Goal: Information Seeking & Learning: Learn about a topic

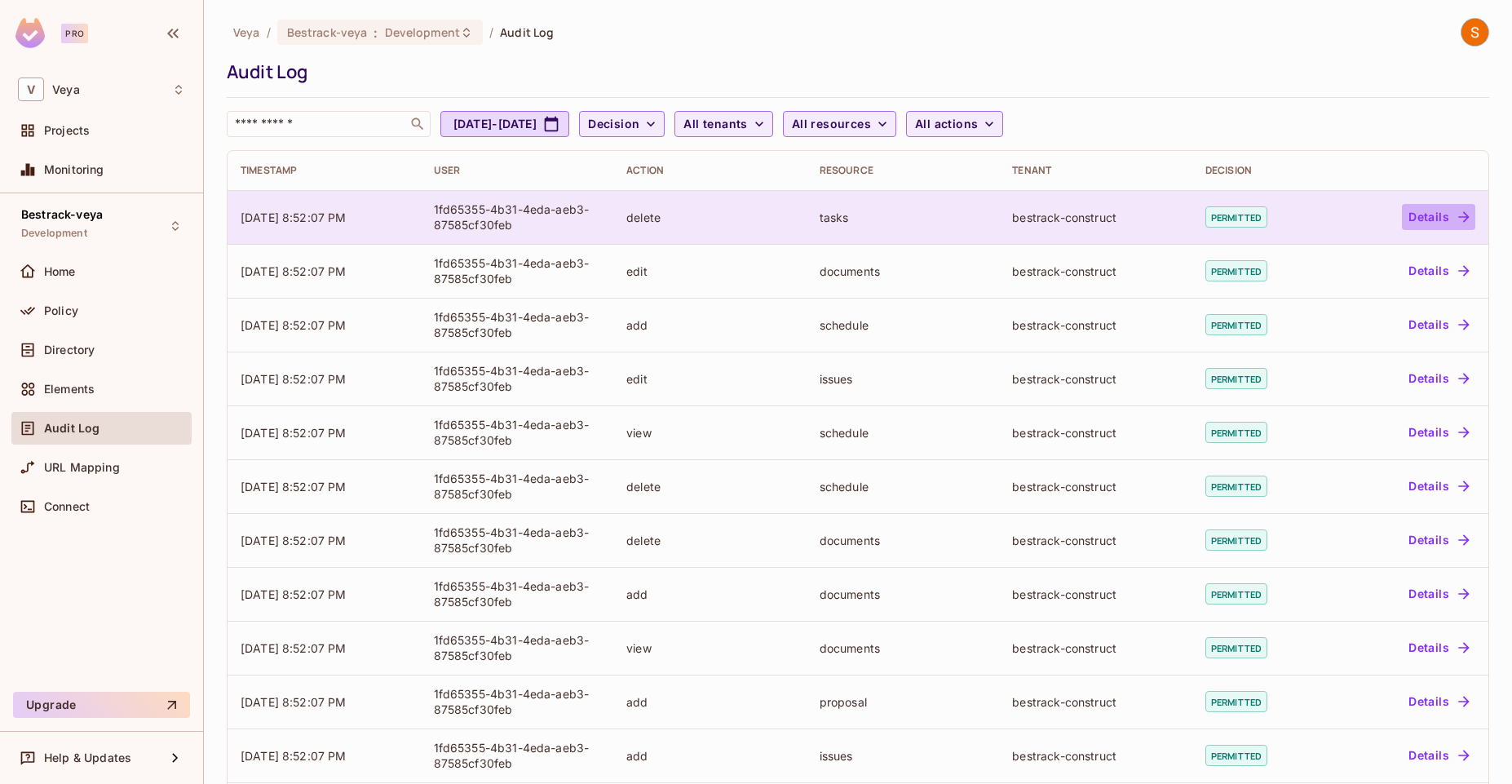
click at [1433, 223] on button "Details" at bounding box center [1438, 218] width 74 height 26
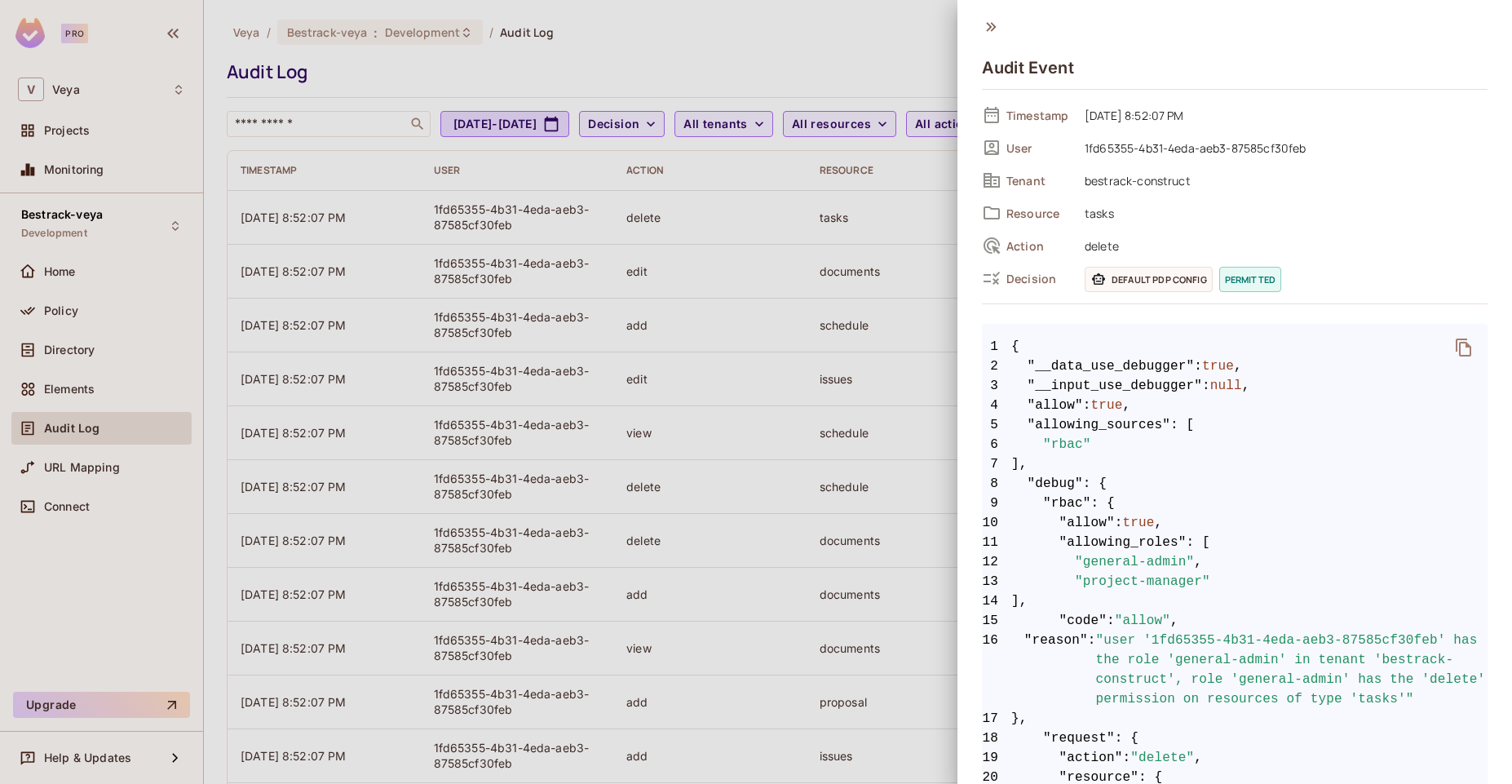
click at [987, 25] on icon at bounding box center [991, 27] width 18 height 18
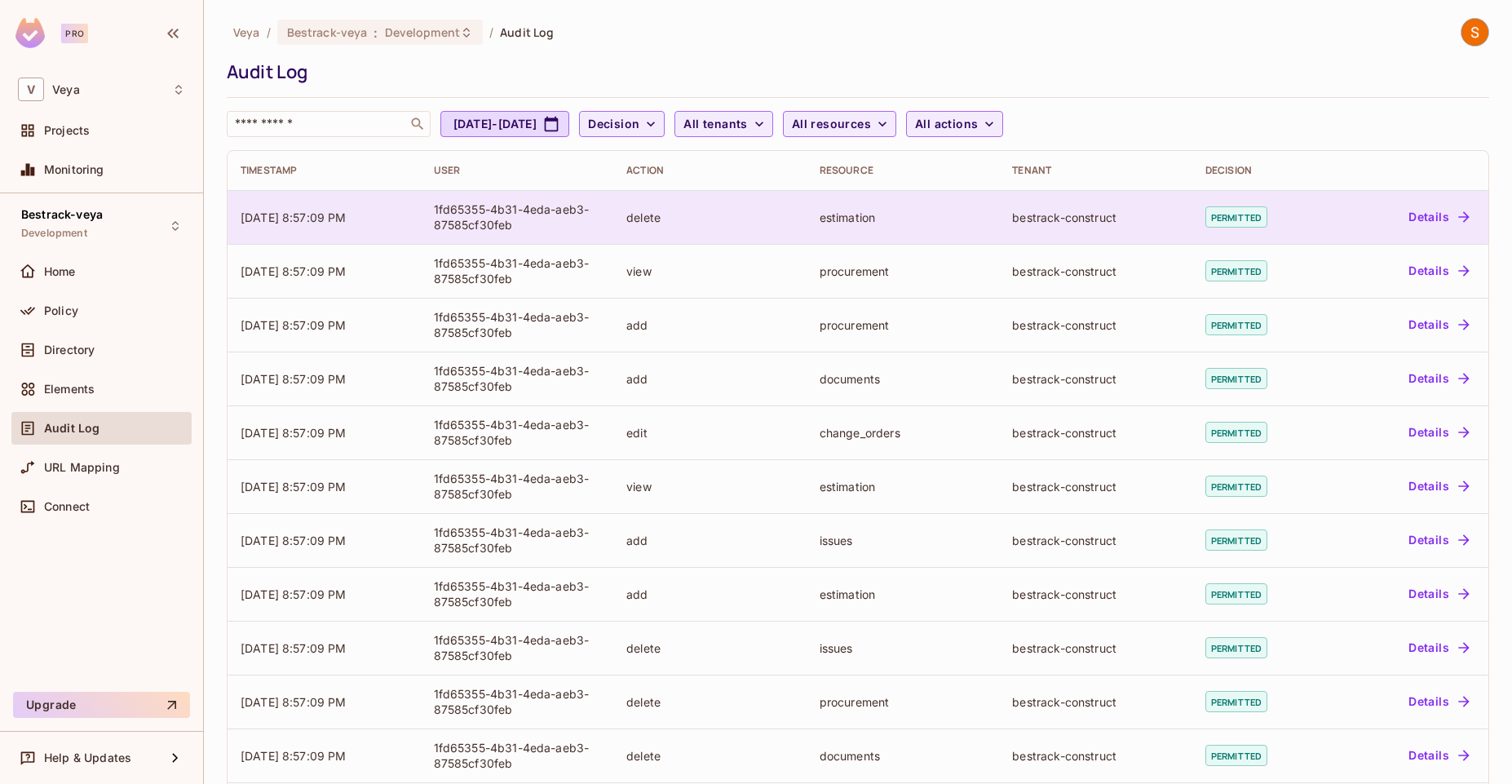
click at [1413, 218] on button "Details" at bounding box center [1438, 218] width 74 height 26
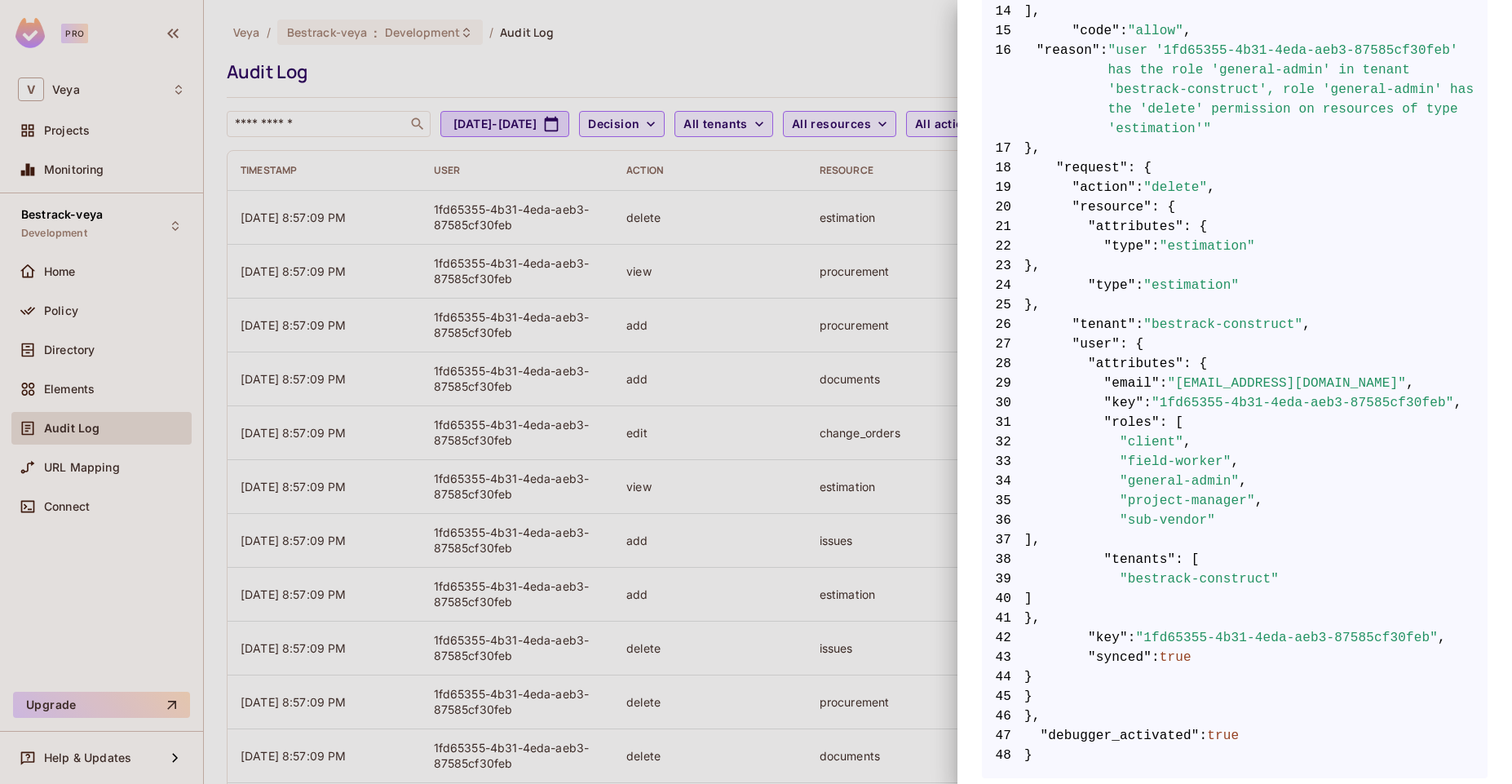
scroll to position [599, 0]
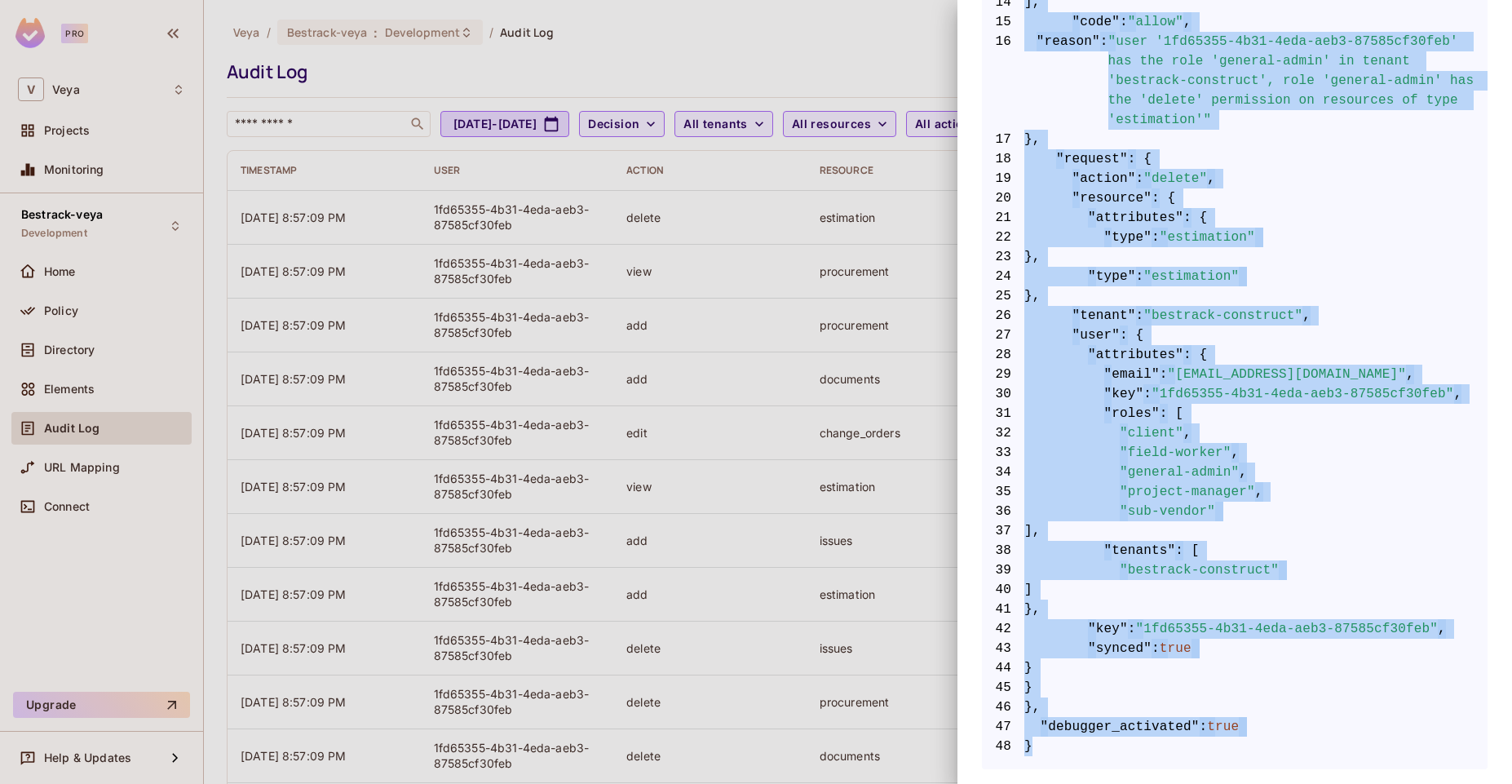
drag, startPoint x: 978, startPoint y: 111, endPoint x: 1031, endPoint y: 751, distance: 642.2
click at [1031, 751] on div "Audit Event Timestamp 08/13/2025 8:57:09 PM User 1fd65355-4b31-4eda-aeb3-87585c…" at bounding box center [1235, 392] width 555 height 784
copy div "Timestamp 08/13/2025 8:57:09 PM User 1fd65355-4b31-4eda-aeb3-87585cf30feb Tenan…"
click at [1346, 583] on span "40 ]" at bounding box center [1234, 590] width 505 height 20
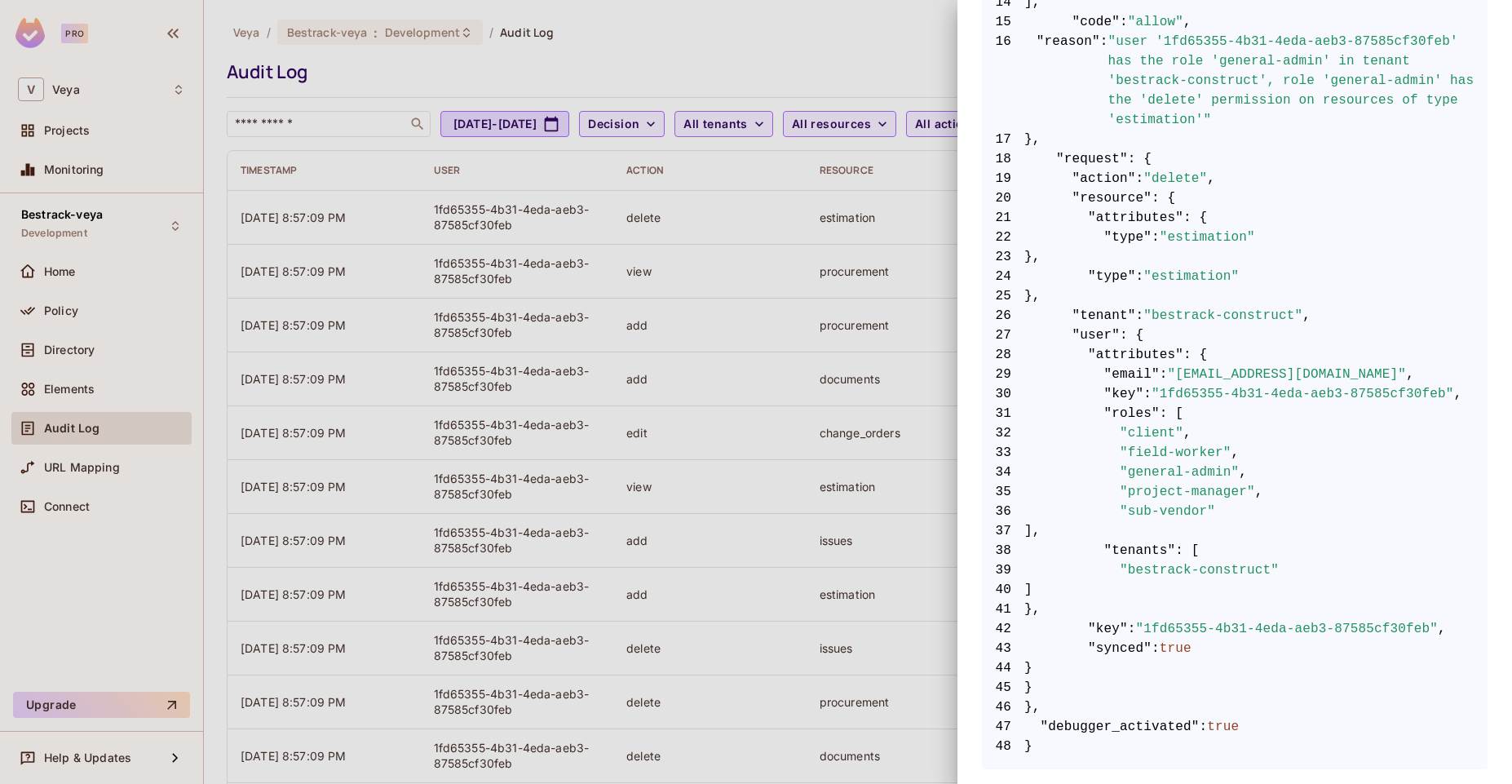
click at [126, 130] on div at bounding box center [756, 392] width 1512 height 784
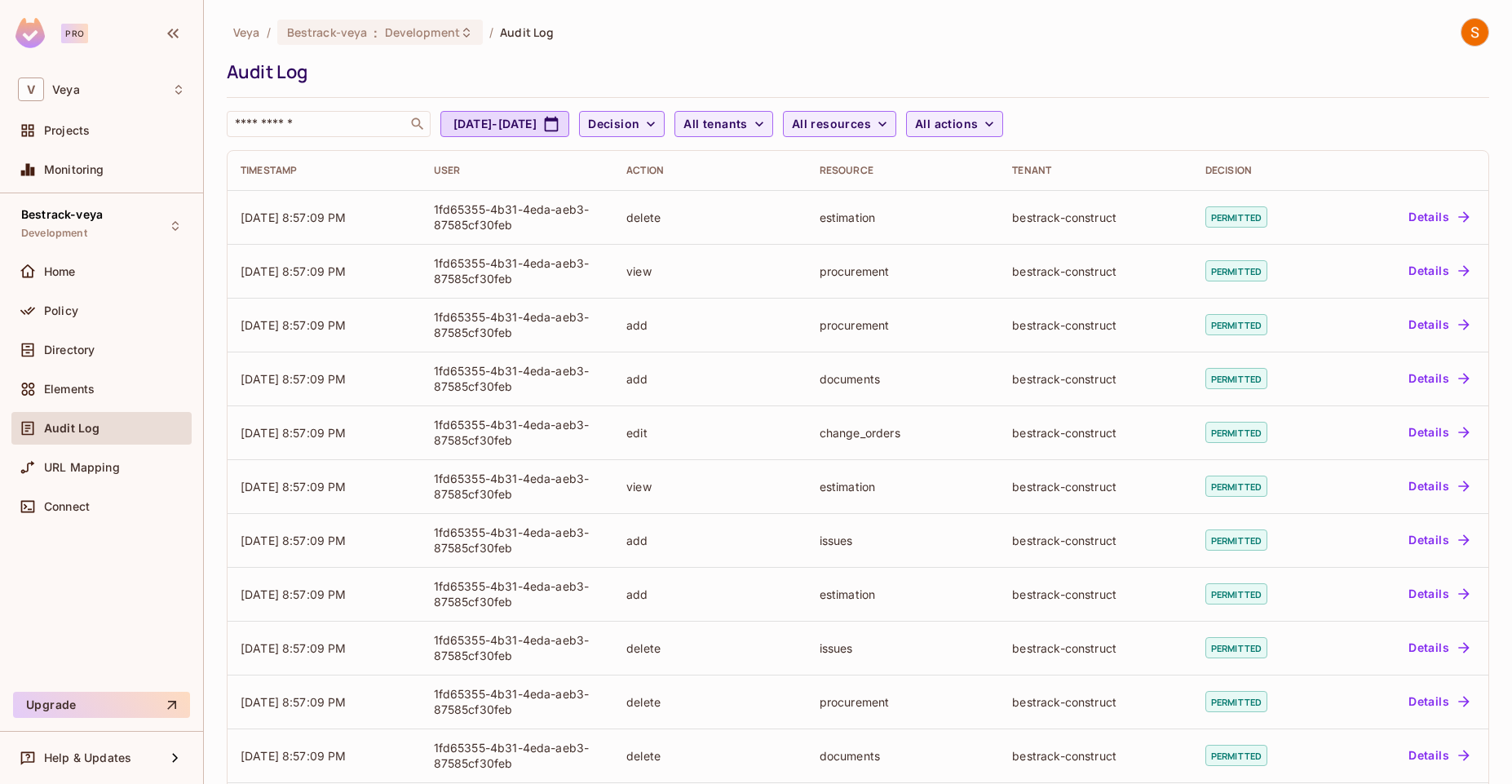
click at [126, 130] on div "Projects" at bounding box center [114, 131] width 141 height 13
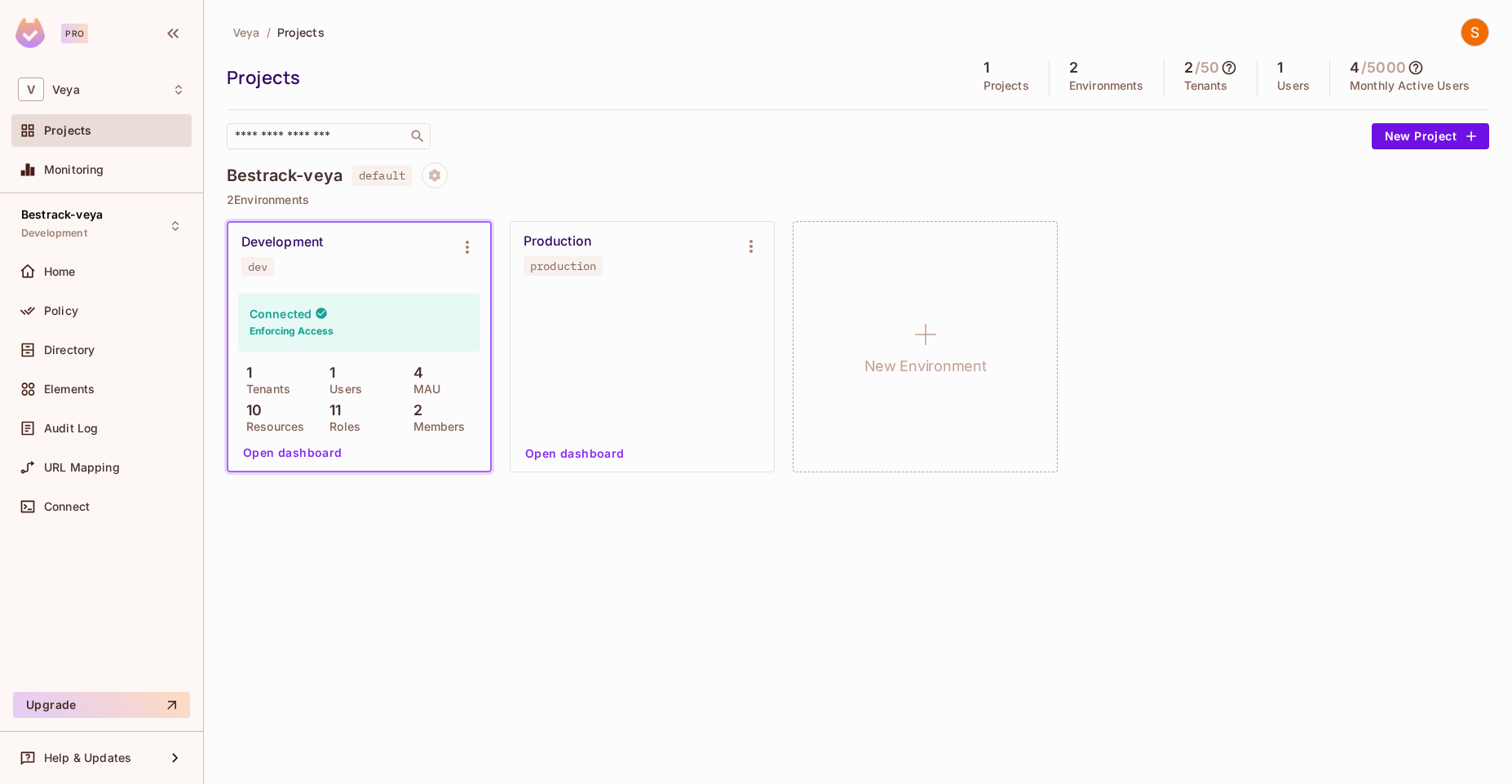
click at [318, 326] on h6 "Enforcing Access" at bounding box center [292, 332] width 84 height 15
click at [298, 440] on button "Open dashboard" at bounding box center [293, 453] width 112 height 26
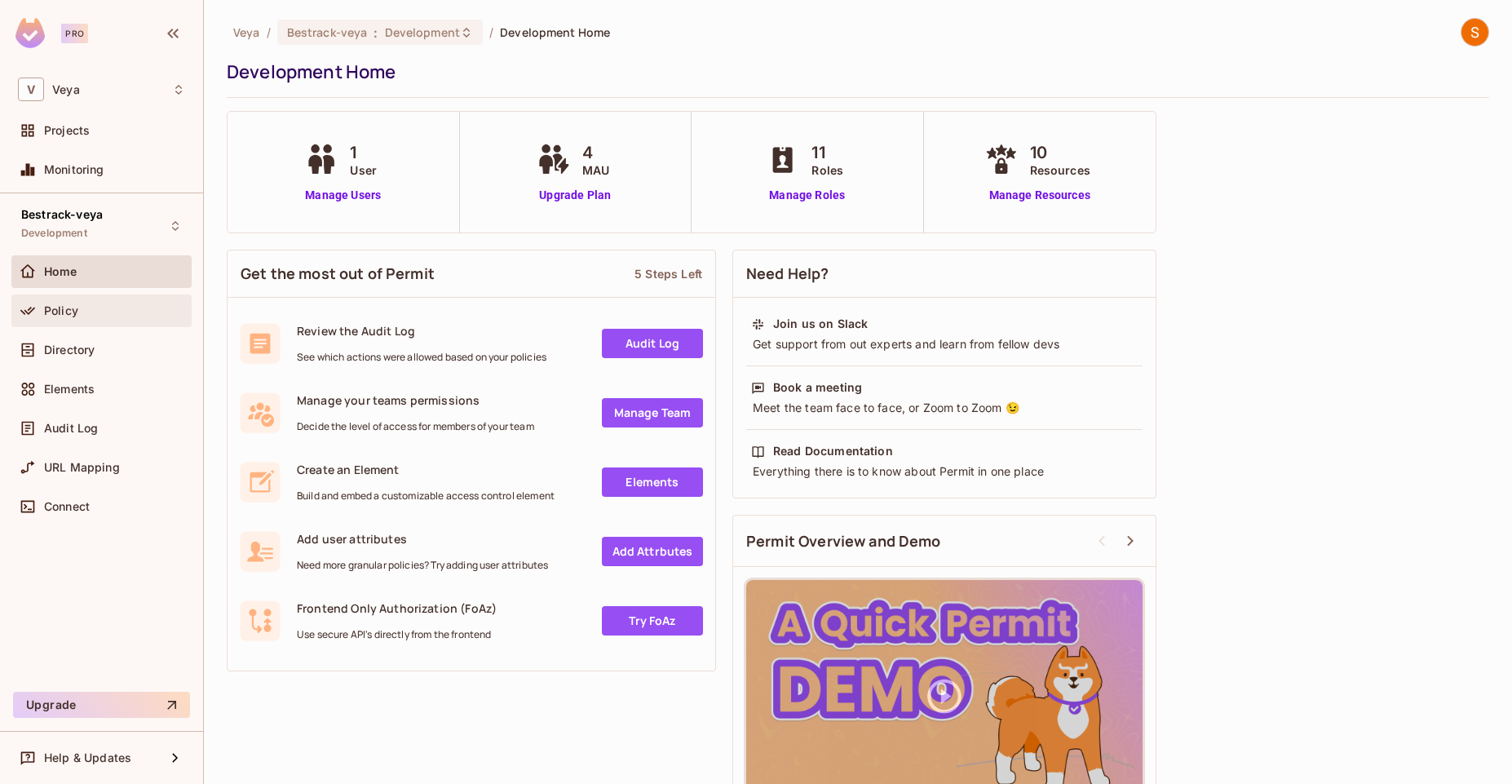
click at [106, 311] on div "Policy" at bounding box center [114, 311] width 141 height 13
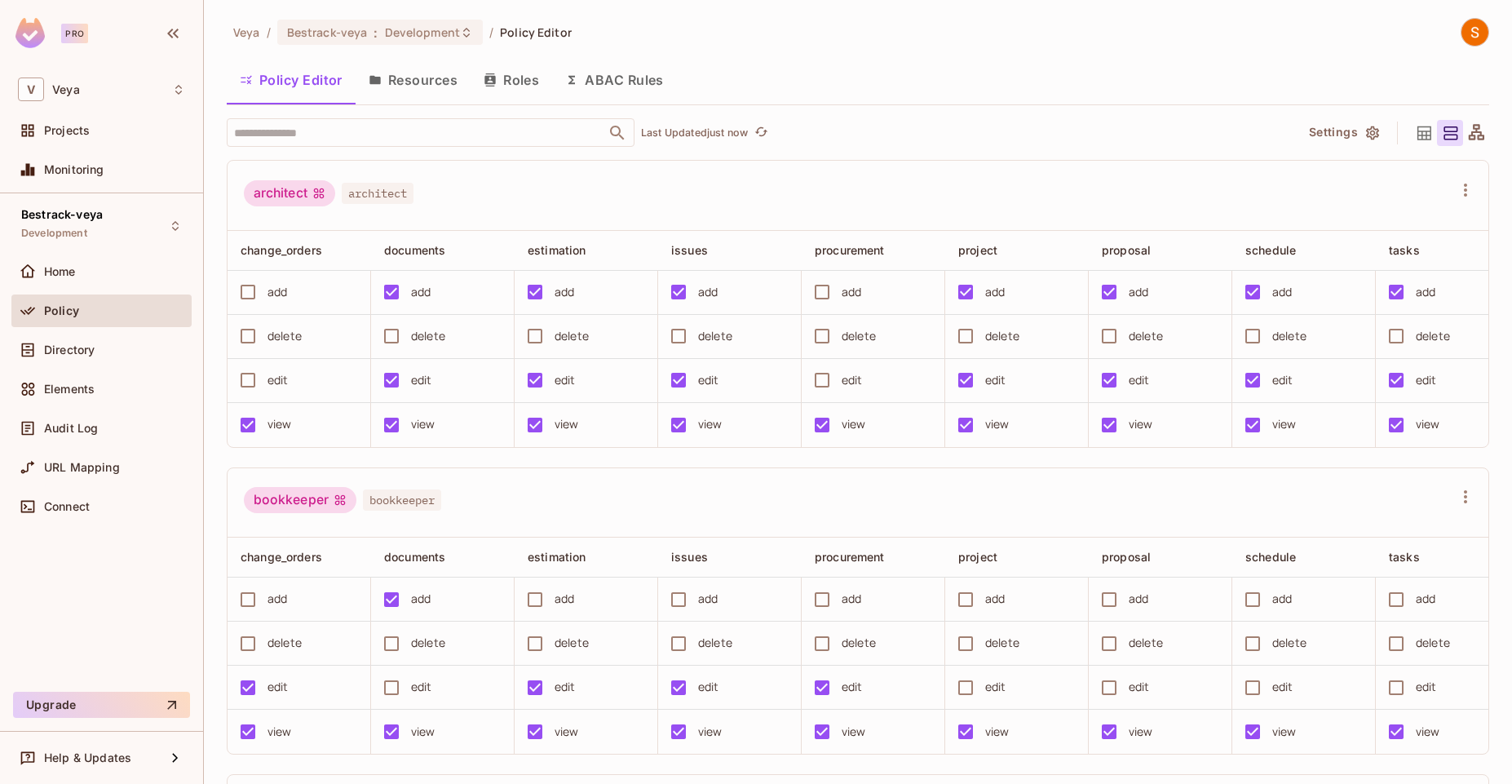
scroll to position [106, 0]
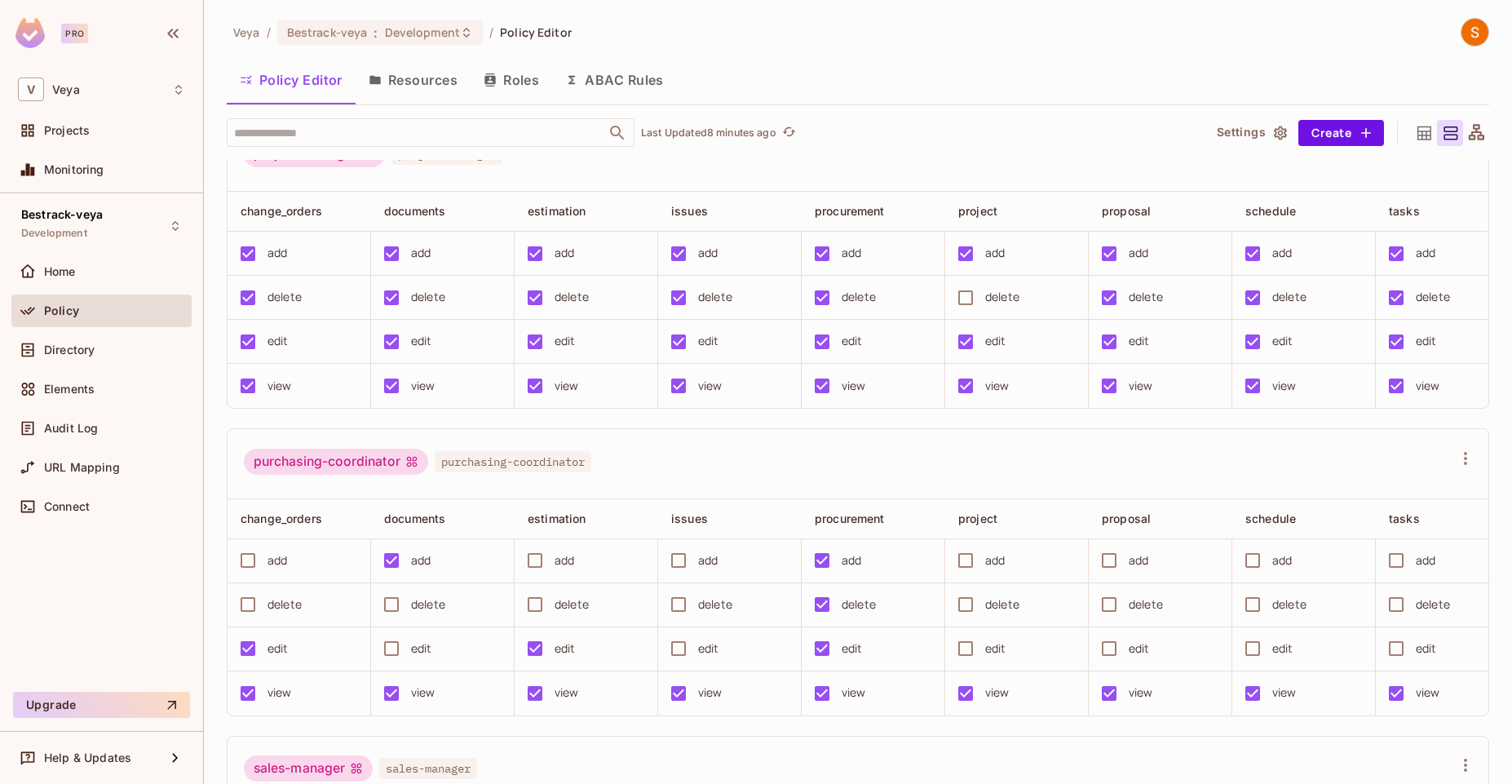
scroll to position [0, 355]
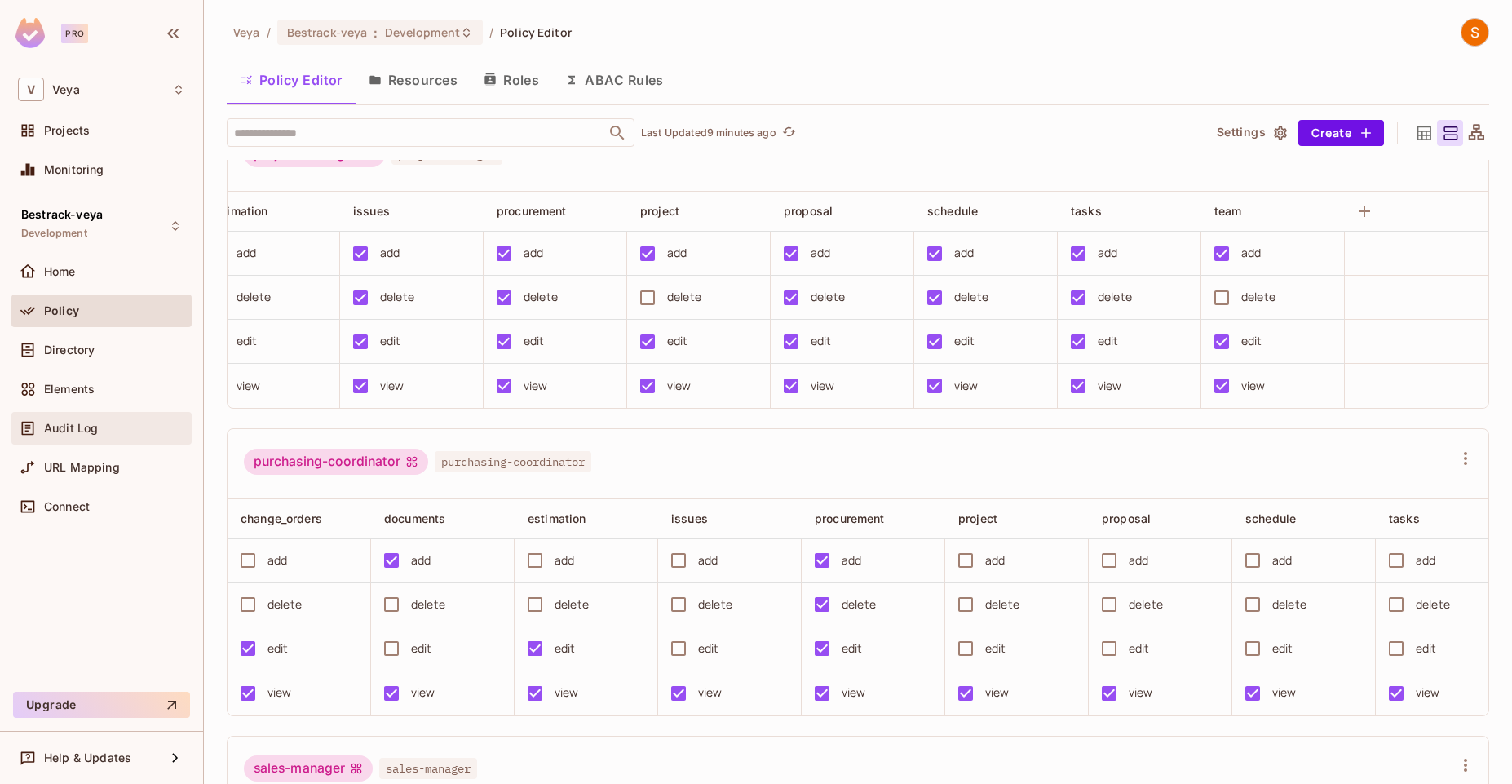
click at [100, 434] on div "Audit Log" at bounding box center [102, 428] width 167 height 20
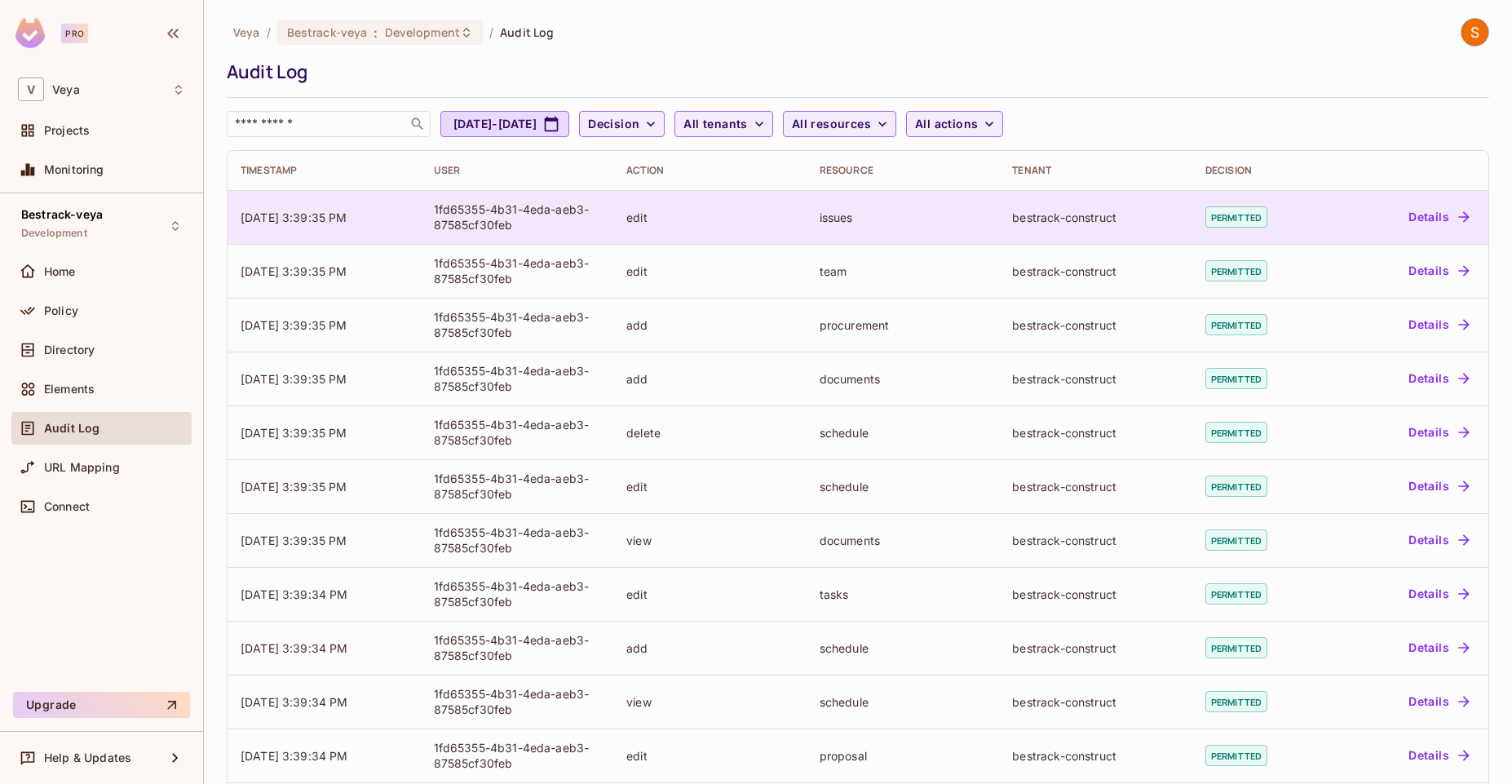
click at [333, 222] on span "08/13/2025 3:39:35 PM" at bounding box center [294, 217] width 107 height 14
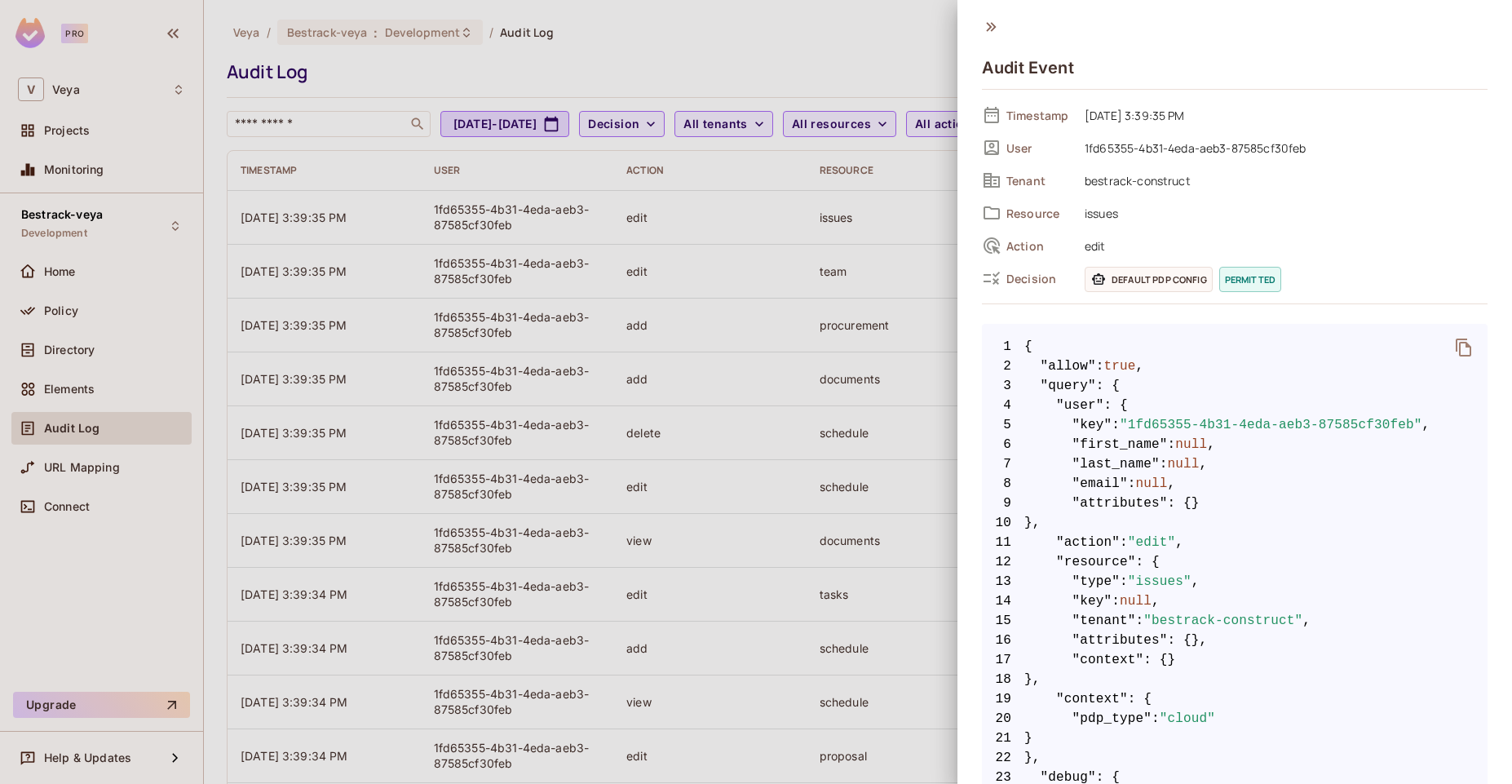
click at [989, 25] on icon at bounding box center [991, 26] width 10 height 9
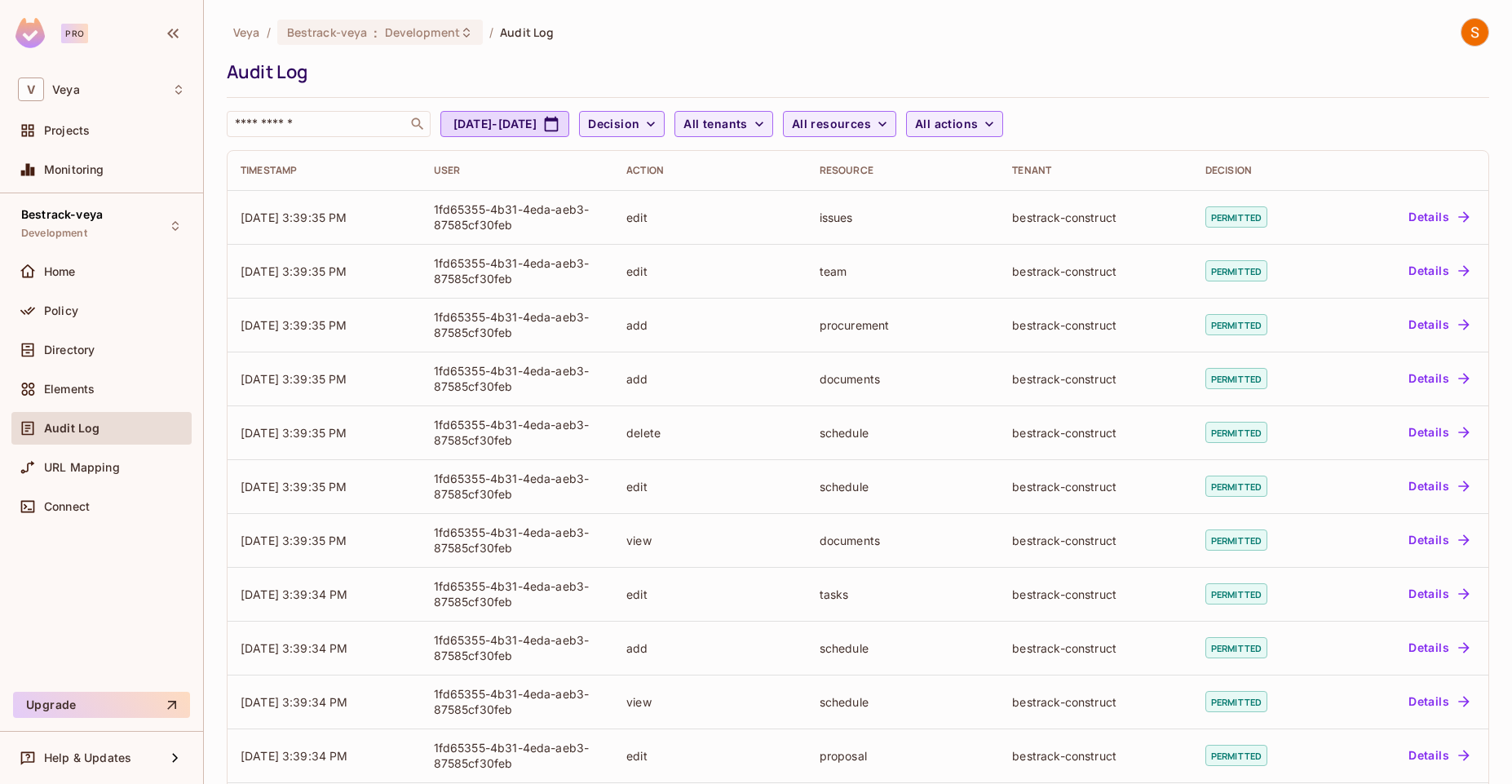
click at [857, 60] on div "Audit Log" at bounding box center [854, 72] width 1255 height 25
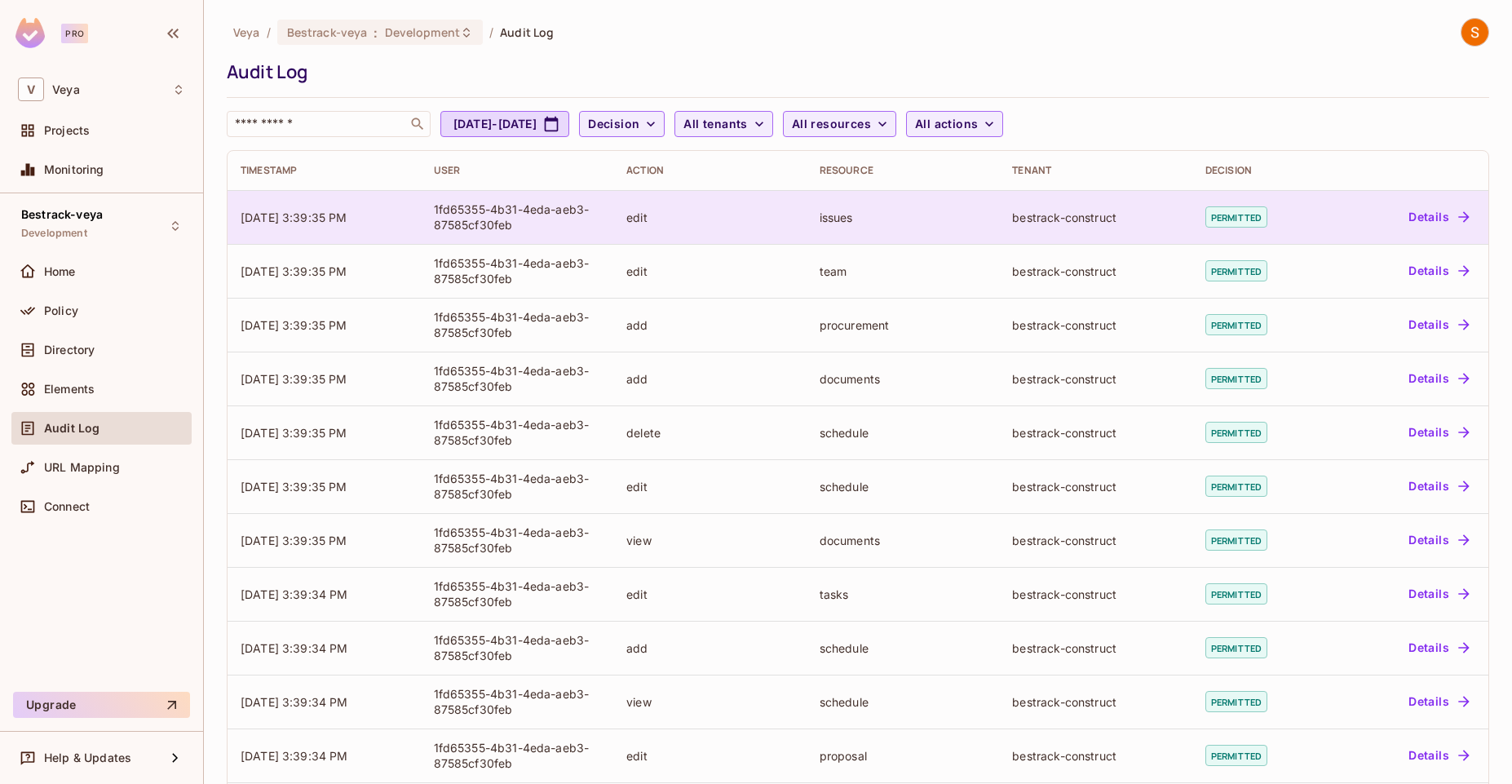
click at [1415, 227] on button "Details" at bounding box center [1438, 218] width 74 height 26
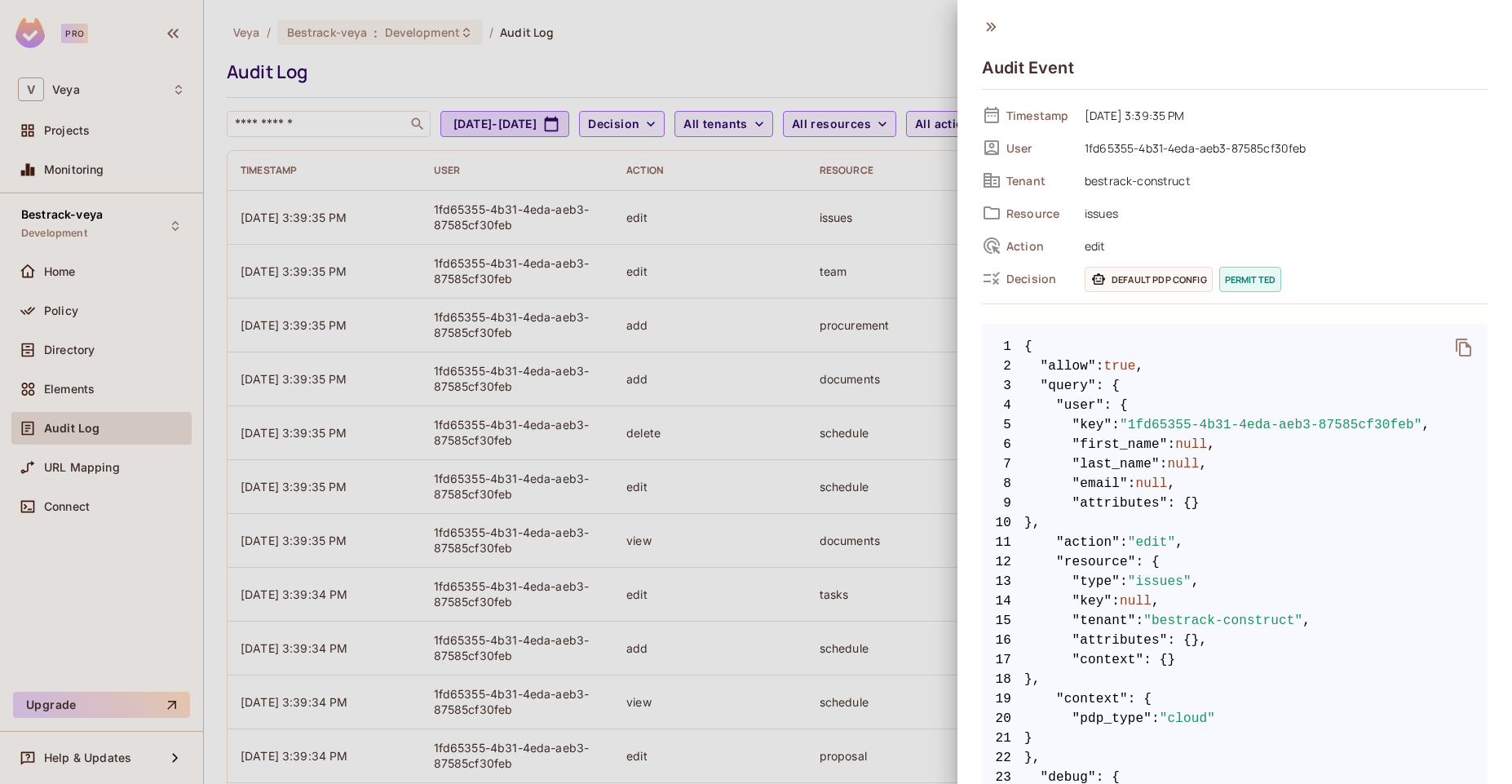
drag, startPoint x: 992, startPoint y: 28, endPoint x: 1036, endPoint y: 88, distance: 74.4
click at [1036, 88] on div "Audit Event" at bounding box center [1234, 60] width 505 height 85
click at [988, 32] on icon at bounding box center [991, 27] width 18 height 18
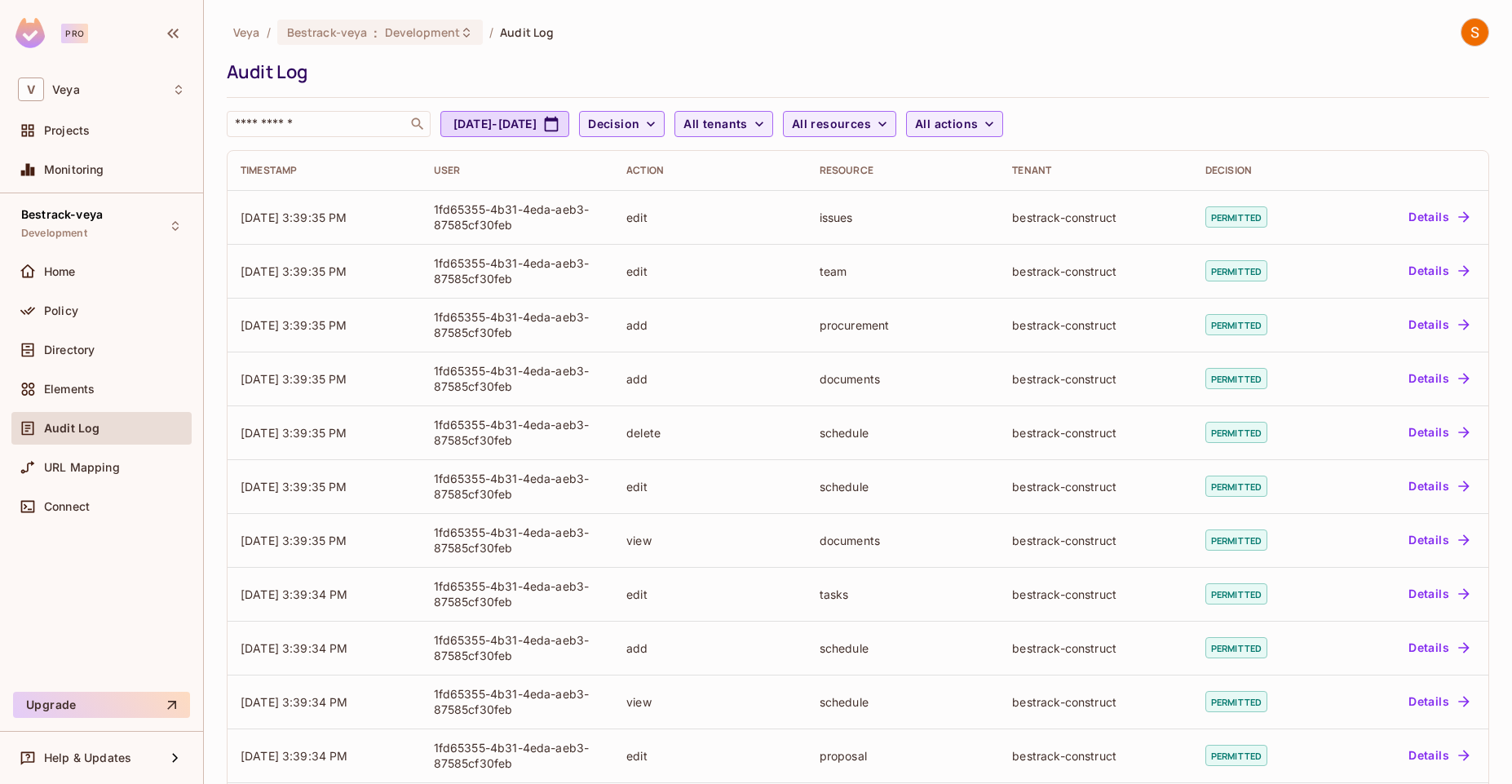
click at [860, 61] on div "Audit Log" at bounding box center [854, 72] width 1255 height 25
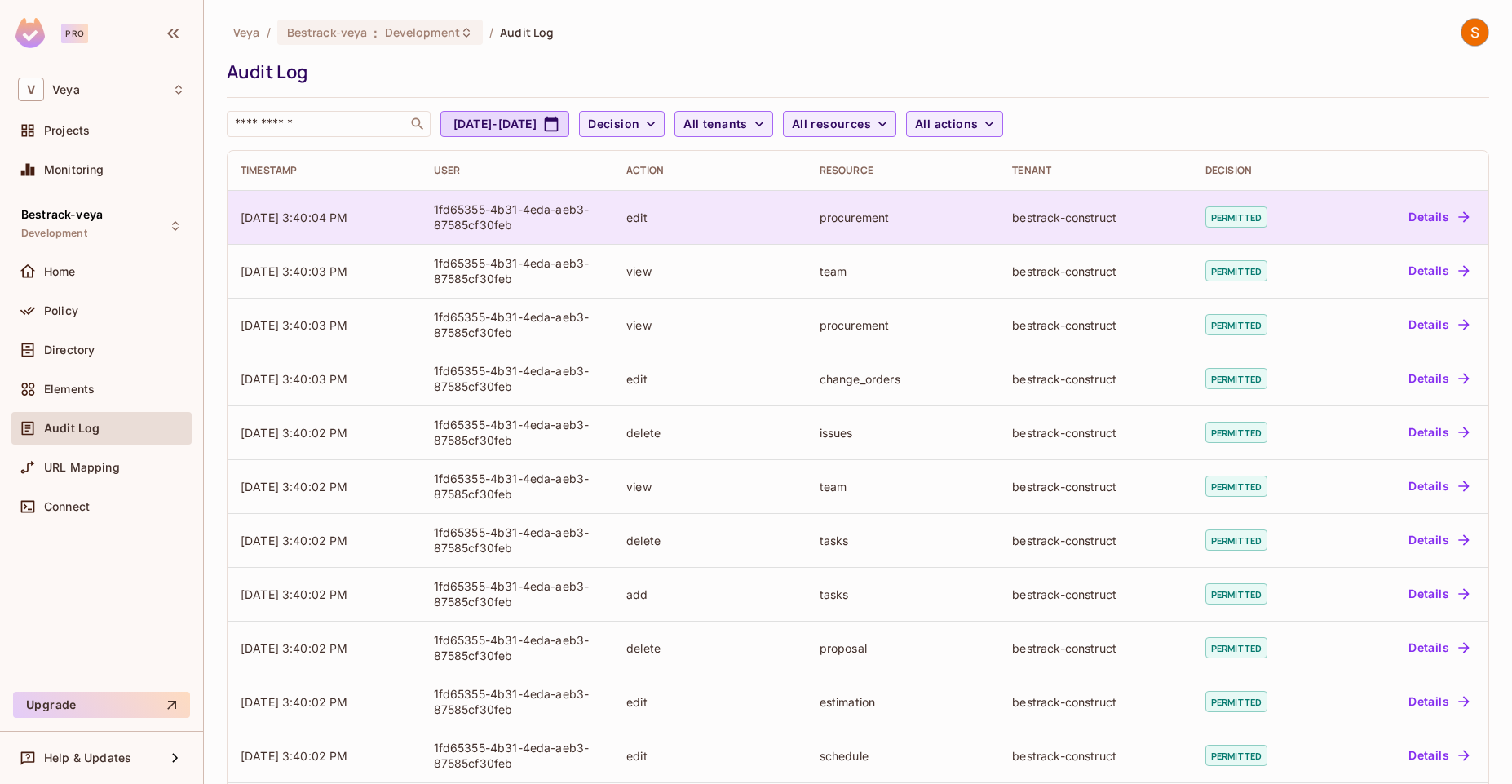
click at [1414, 219] on button "Details" at bounding box center [1438, 218] width 74 height 26
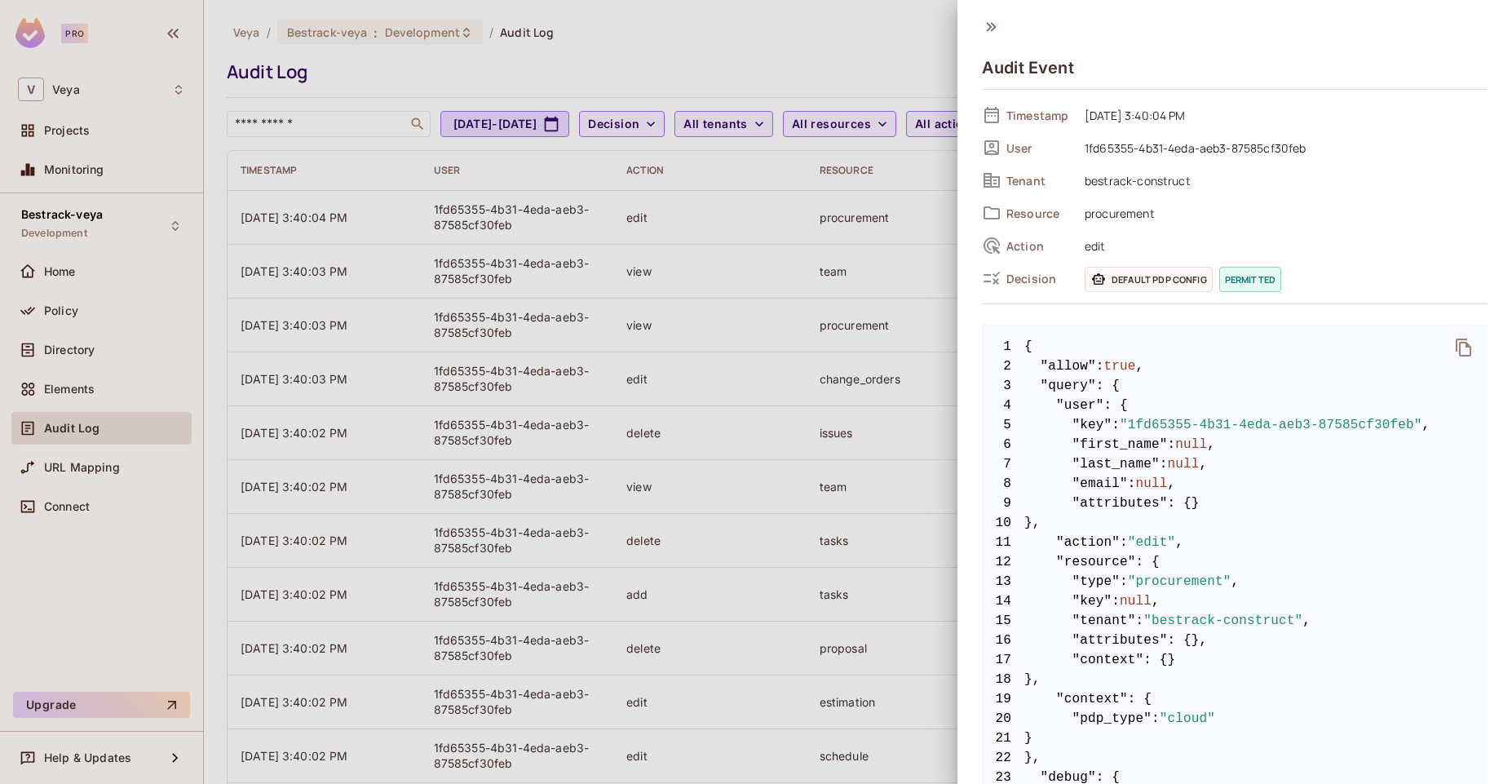
click at [988, 35] on icon at bounding box center [991, 27] width 18 height 18
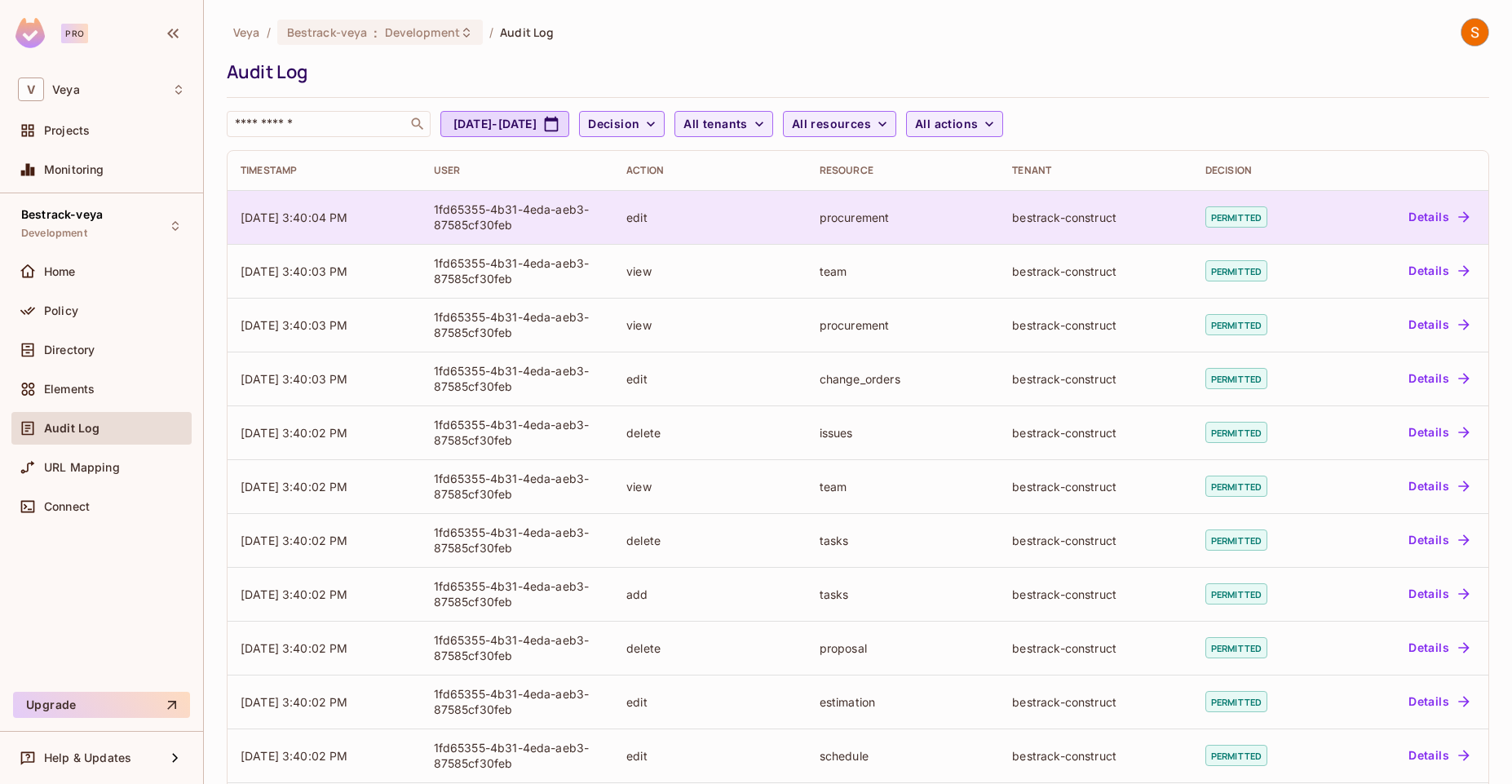
click at [348, 215] on span "[DATE] 3:40:04 PM" at bounding box center [294, 217] width 108 height 14
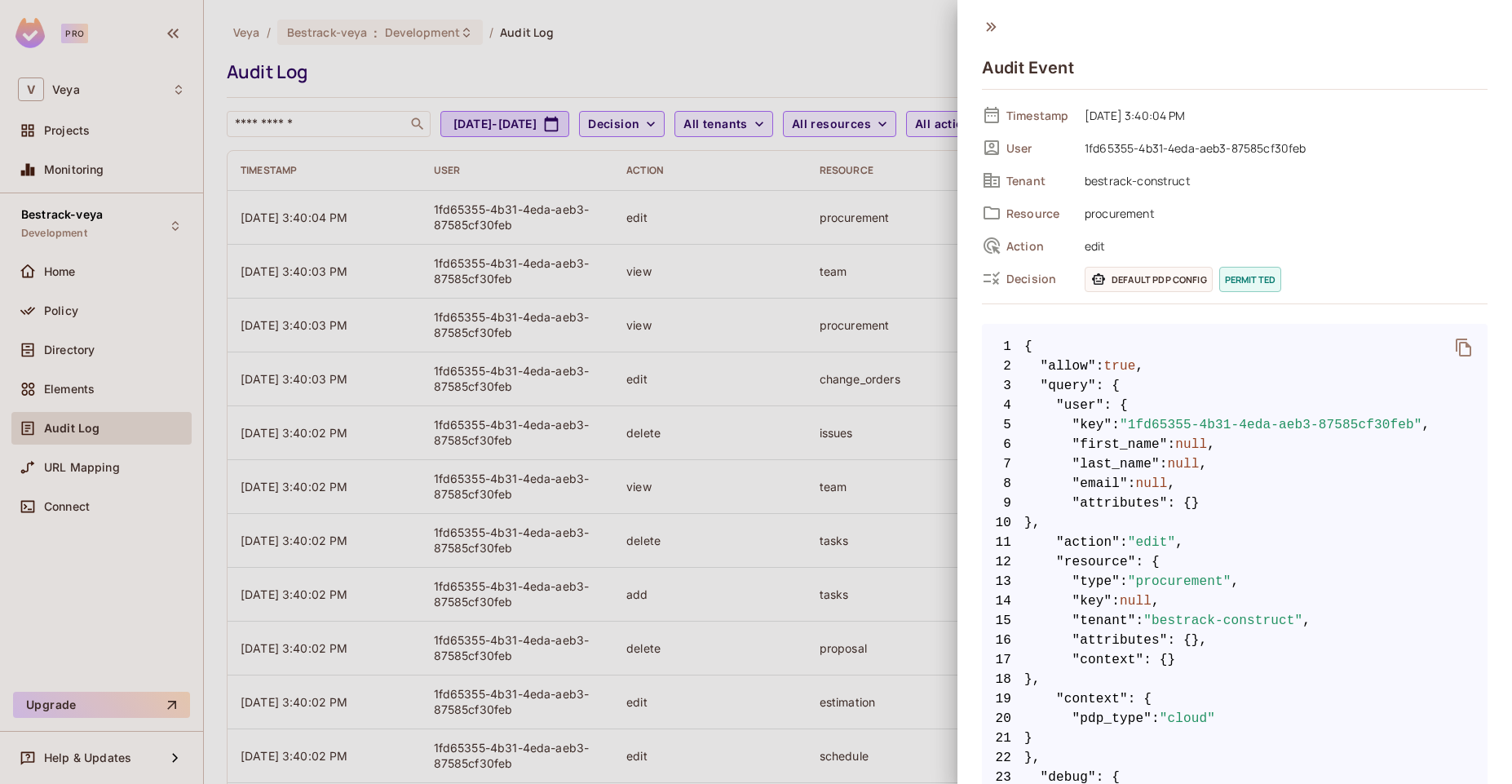
click at [832, 103] on div at bounding box center [756, 392] width 1512 height 784
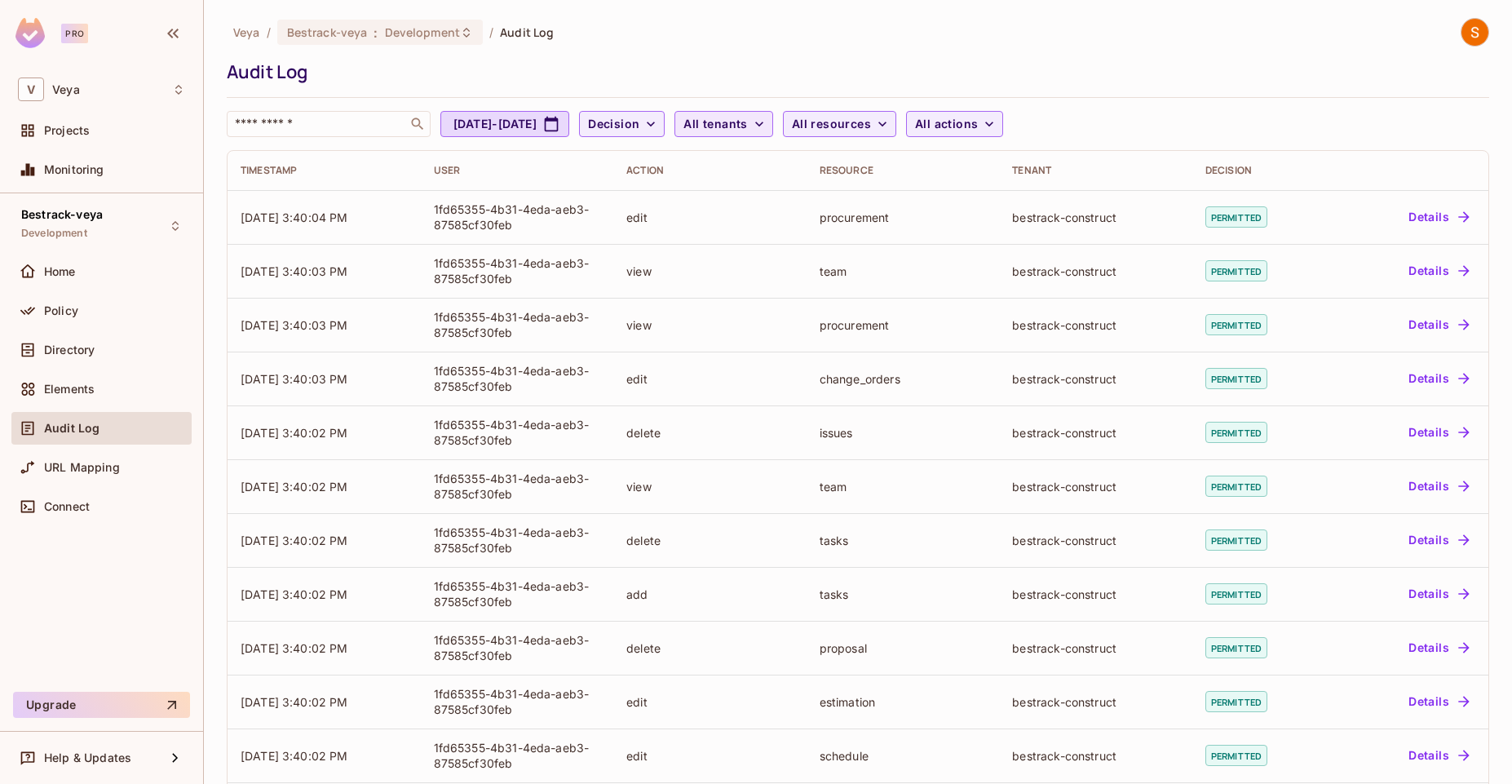
click at [747, 120] on span "All tenants" at bounding box center [715, 124] width 64 height 21
click at [911, 113] on div at bounding box center [756, 392] width 1512 height 784
click at [871, 114] on span "All resources" at bounding box center [832, 124] width 79 height 21
click at [1038, 127] on div at bounding box center [756, 392] width 1512 height 784
click at [978, 127] on span "All actions" at bounding box center [947, 124] width 63 height 21
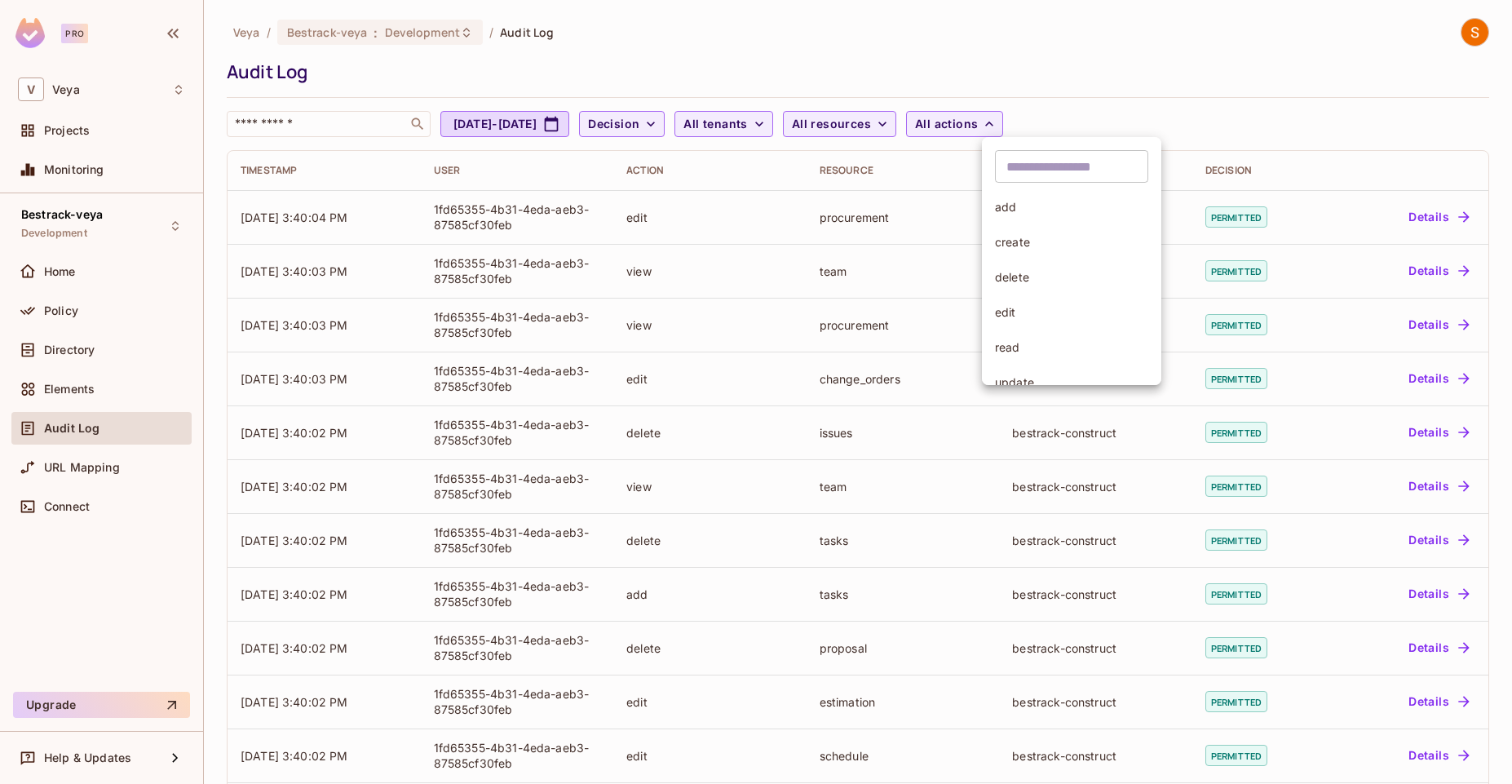
click at [934, 125] on div at bounding box center [756, 392] width 1512 height 784
click at [871, 125] on span "All resources" at bounding box center [832, 124] width 79 height 21
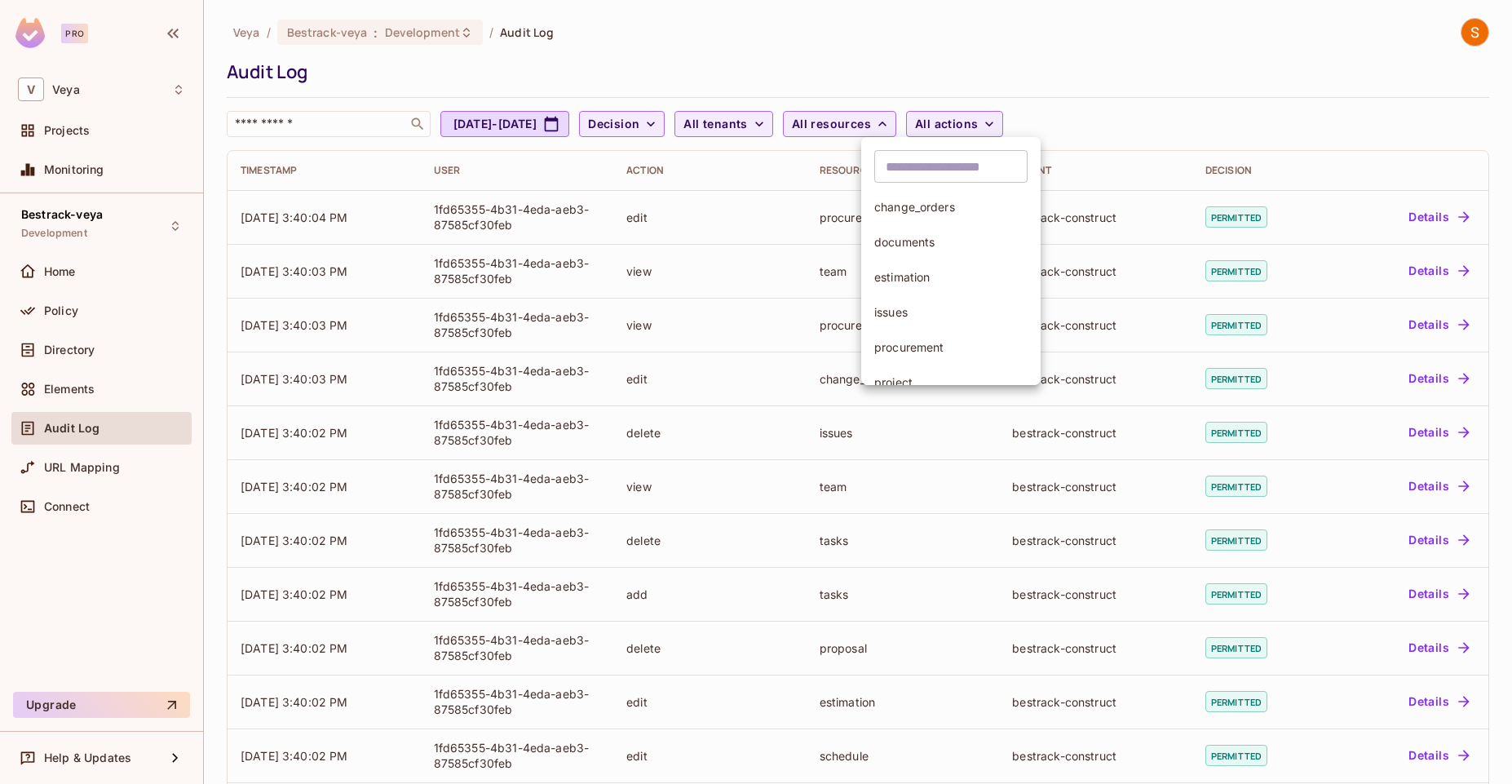
click at [627, 129] on div at bounding box center [756, 392] width 1512 height 784
click at [627, 129] on div "​ change_orders documents estimation issues procurement project proposal schedu…" at bounding box center [756, 163] width 1512 height 326
click at [560, 128] on icon "button" at bounding box center [552, 124] width 17 height 17
select select "*"
select select "****"
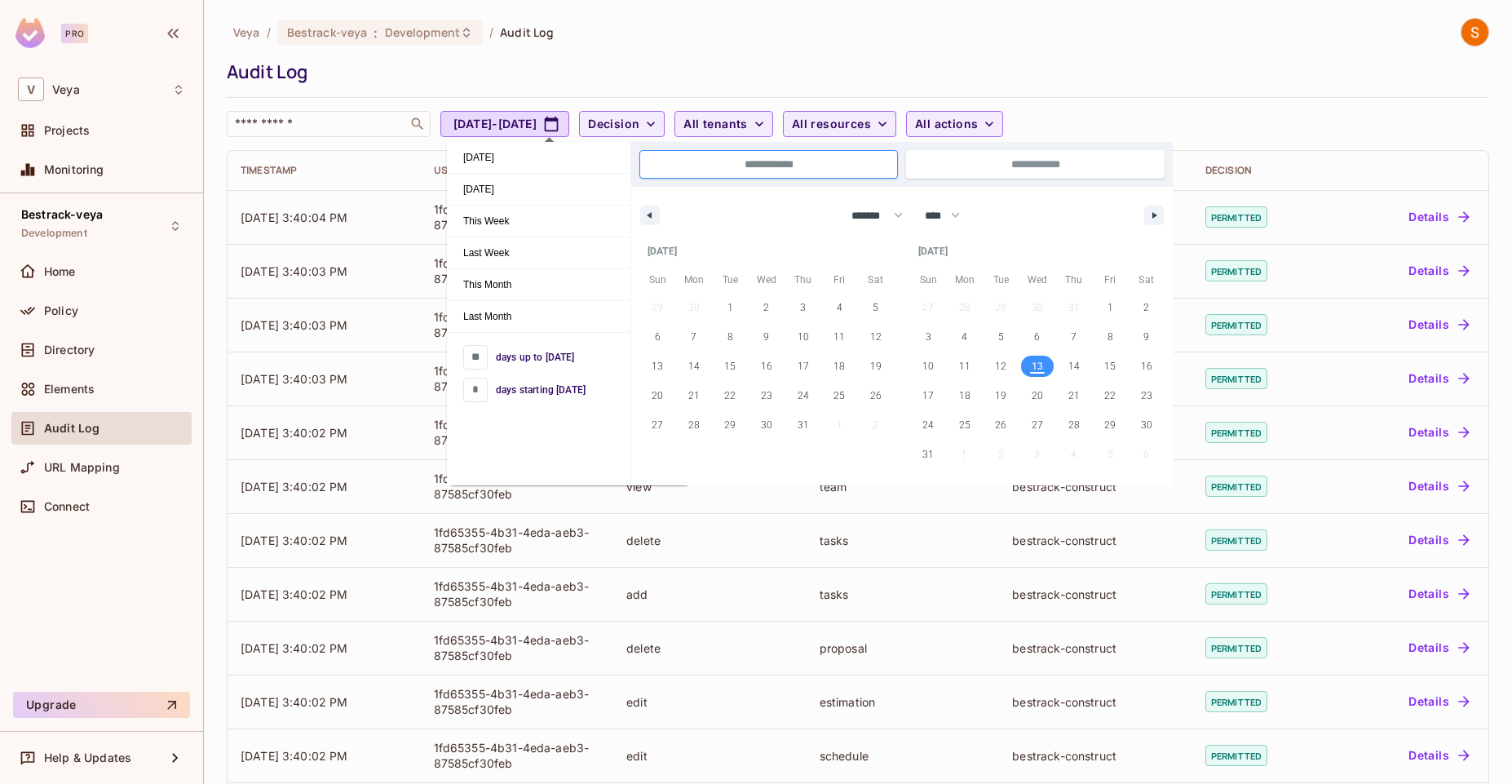
click at [1040, 364] on span "13" at bounding box center [1038, 366] width 12 height 30
type input "*"
type input "**********"
select select "*"
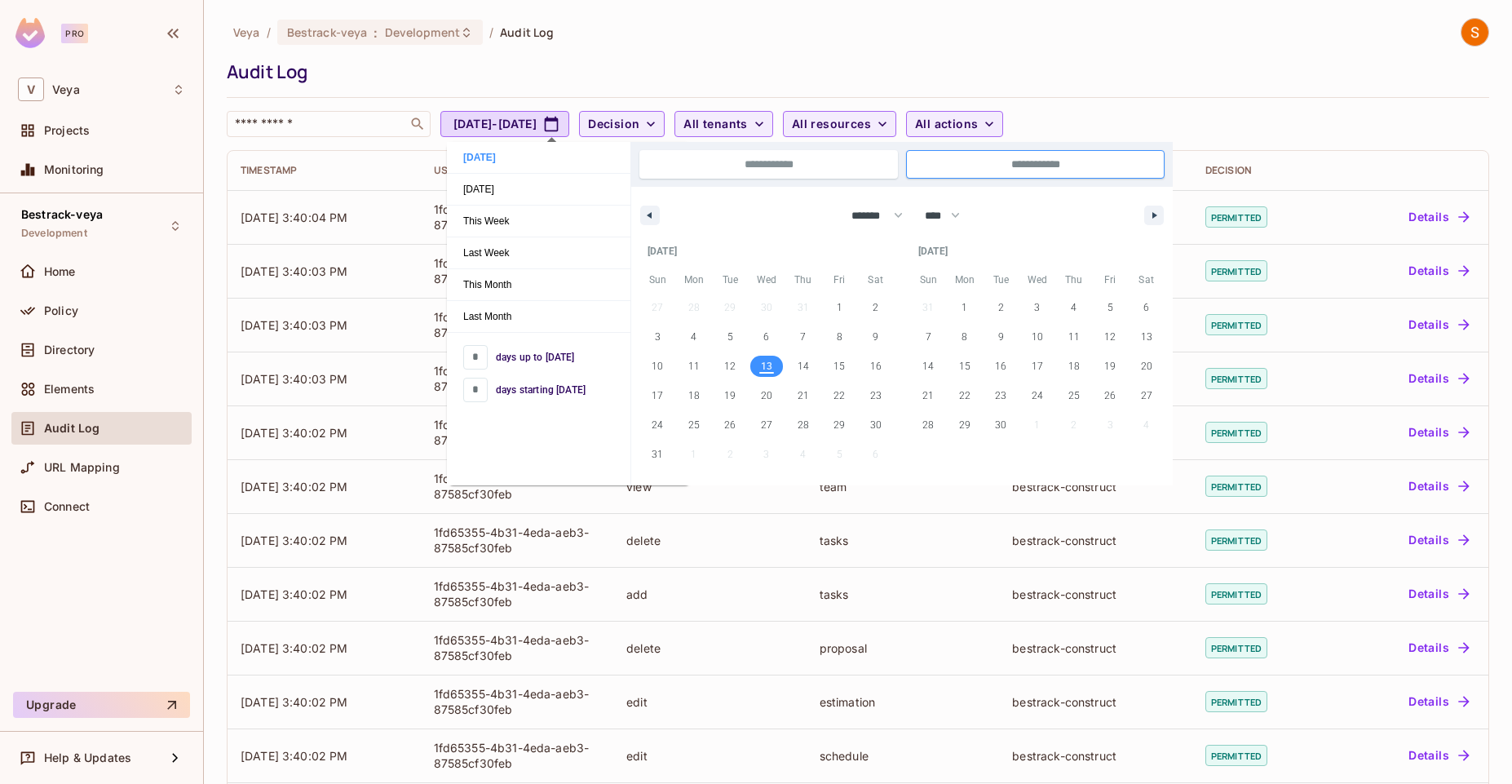
click at [868, 92] on div "Veya / Bestrack-veya : Development / Audit Log Audit Log ​ Aug 13, 2025 - Aug 1…" at bounding box center [858, 78] width 1263 height 119
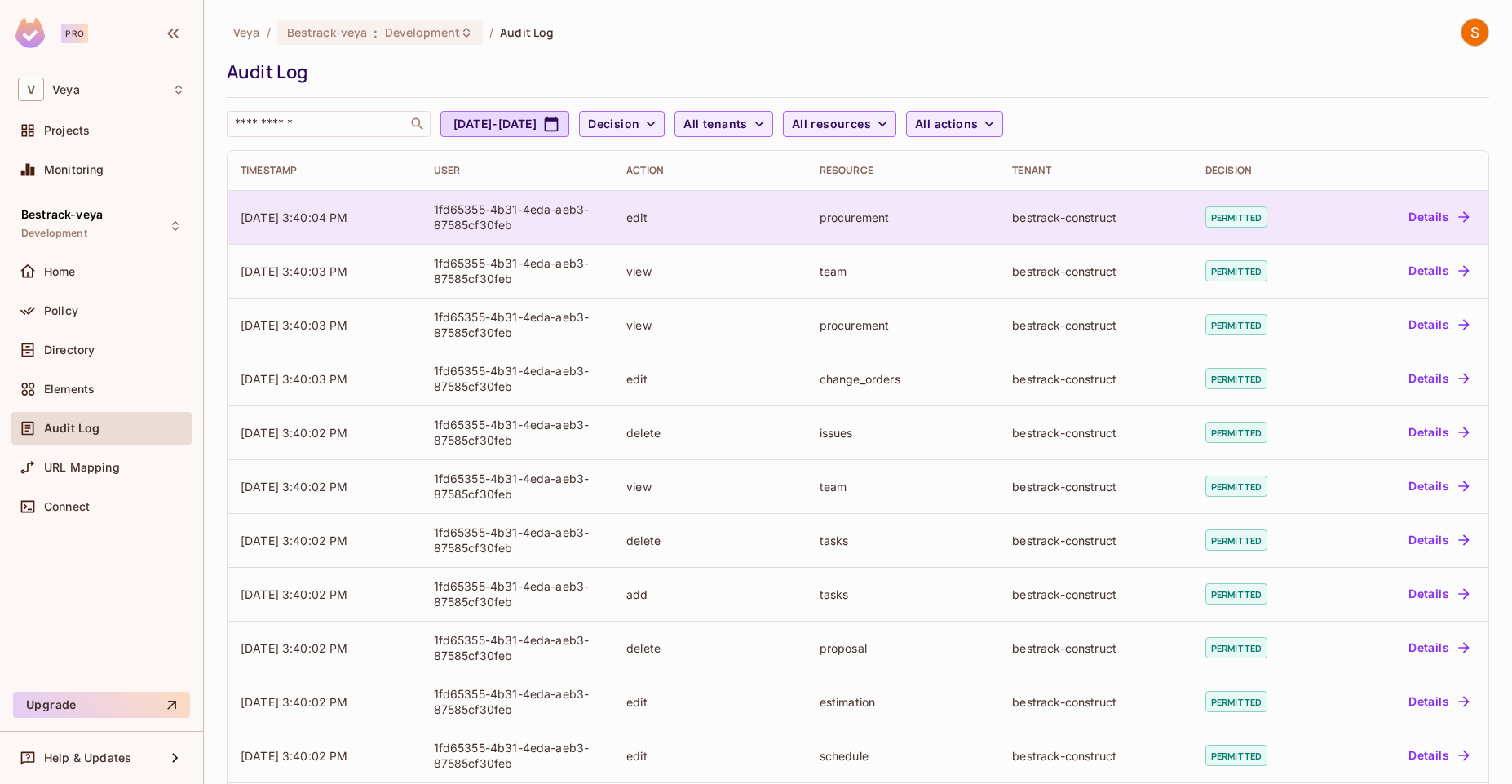
scroll to position [291, 0]
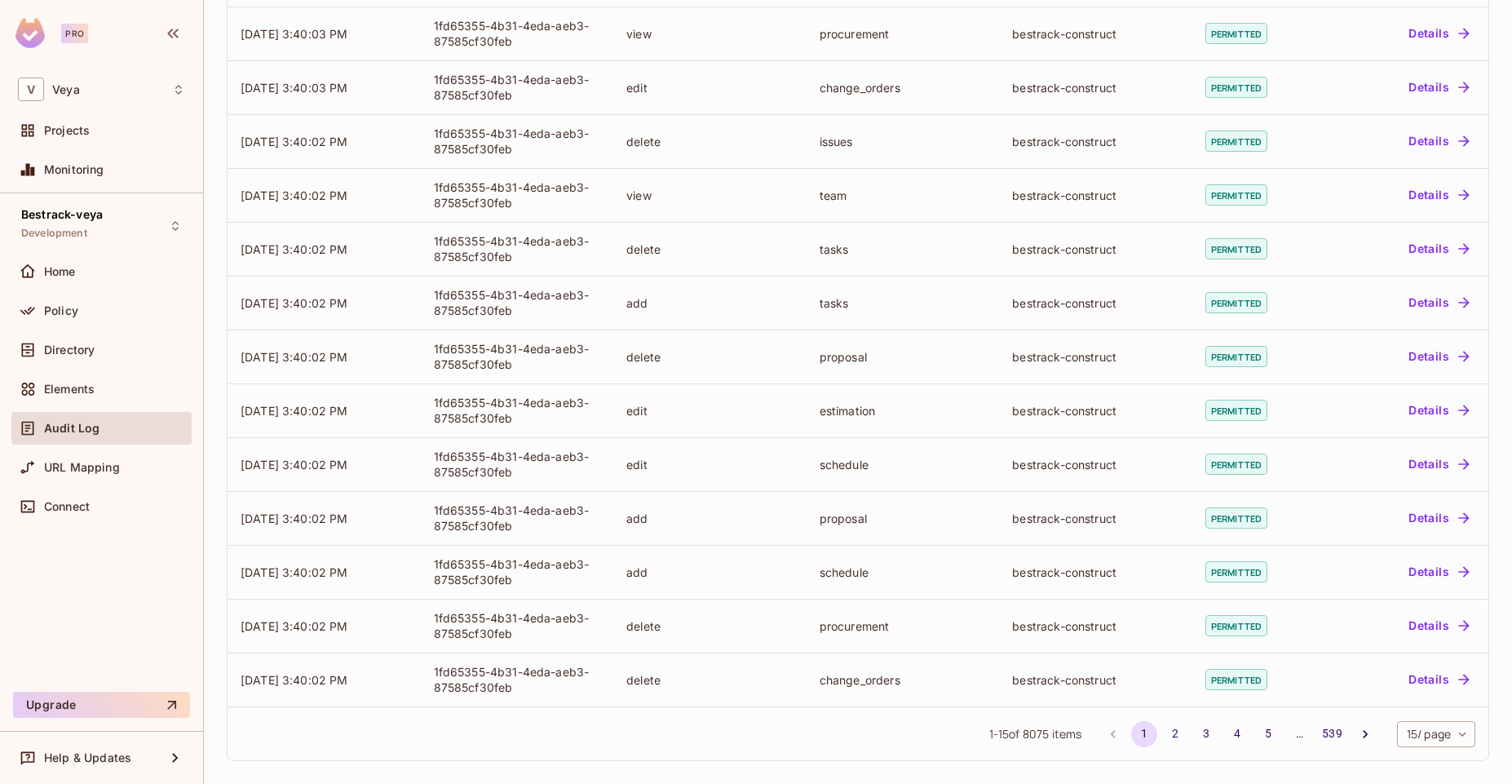
click at [1423, 729] on body "Pro V Veya Projects Monitoring Bestrack-veya Development Home Policy Directory …" at bounding box center [756, 392] width 1512 height 784
click at [1428, 748] on li "100 / page" at bounding box center [1423, 747] width 82 height 34
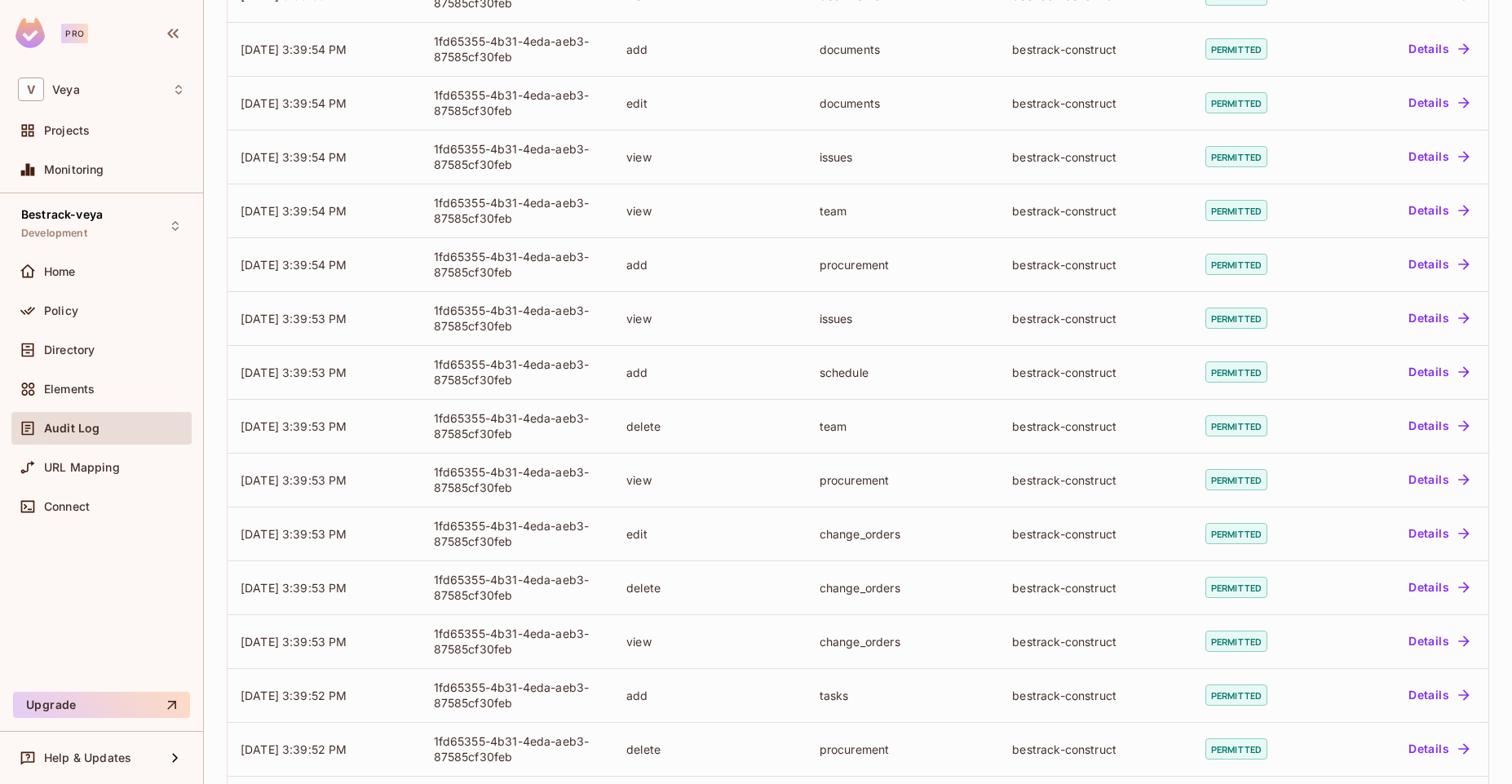
scroll to position [0, 0]
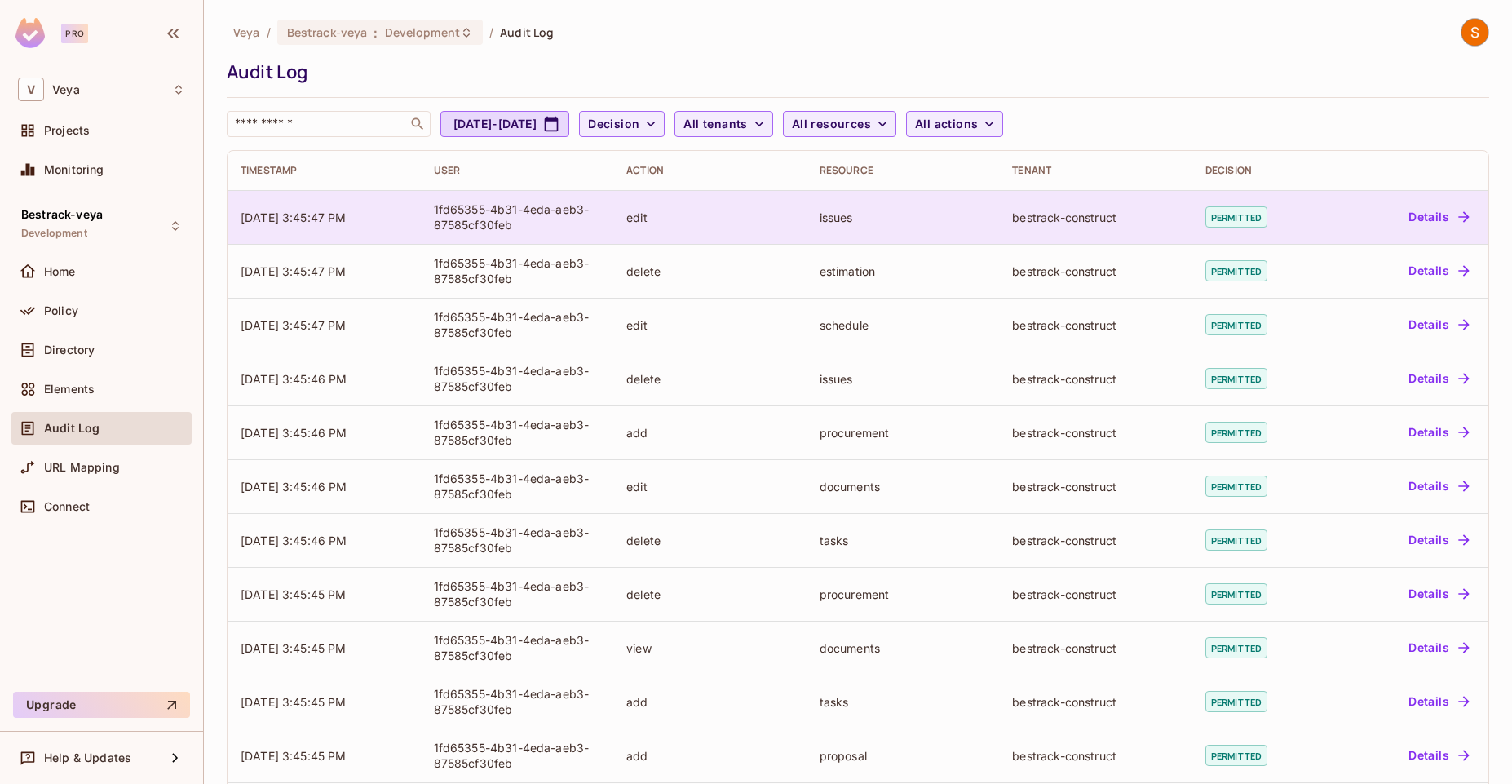
click at [335, 224] on td "[DATE] 3:45:47 PM" at bounding box center [324, 217] width 194 height 54
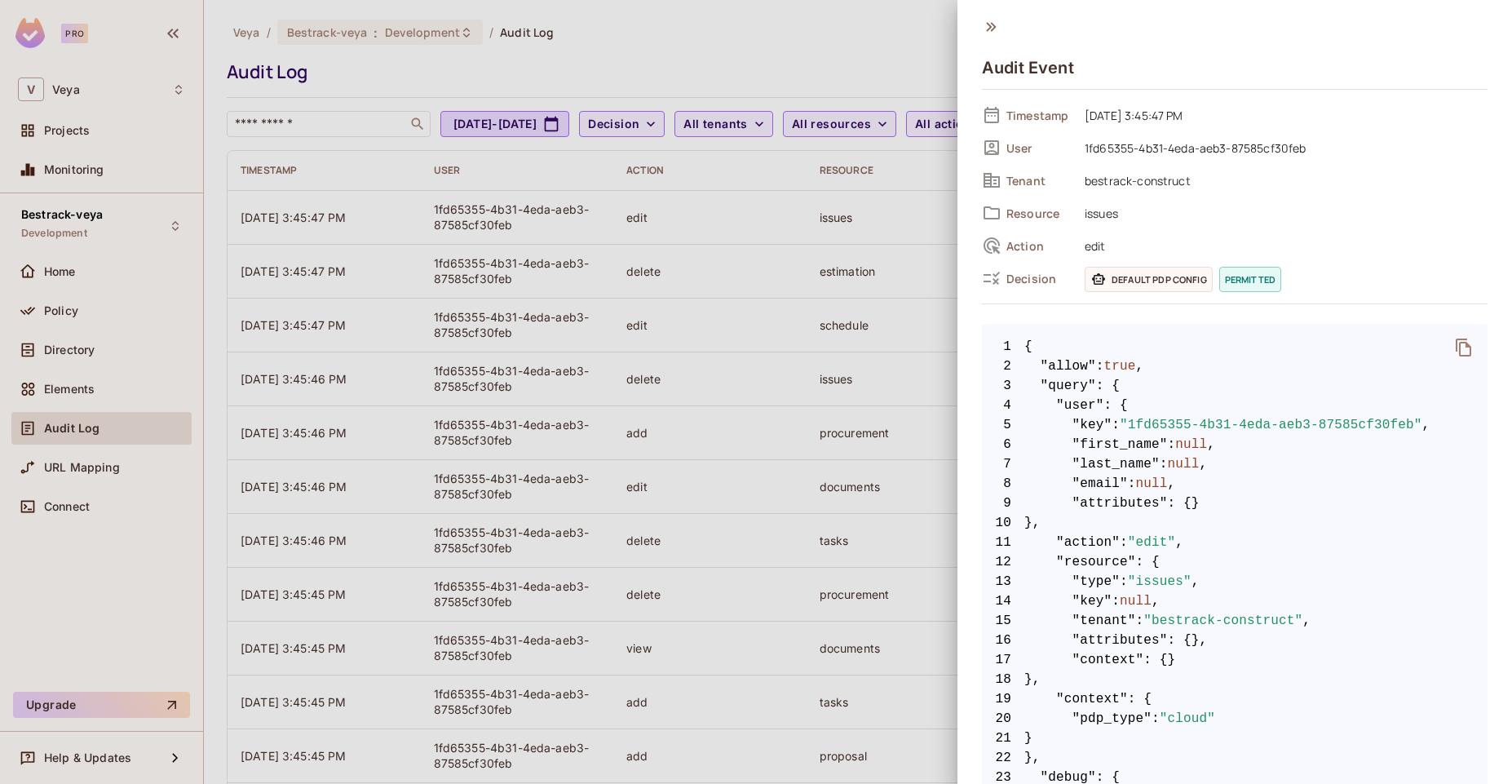
click at [993, 22] on icon at bounding box center [991, 27] width 18 height 18
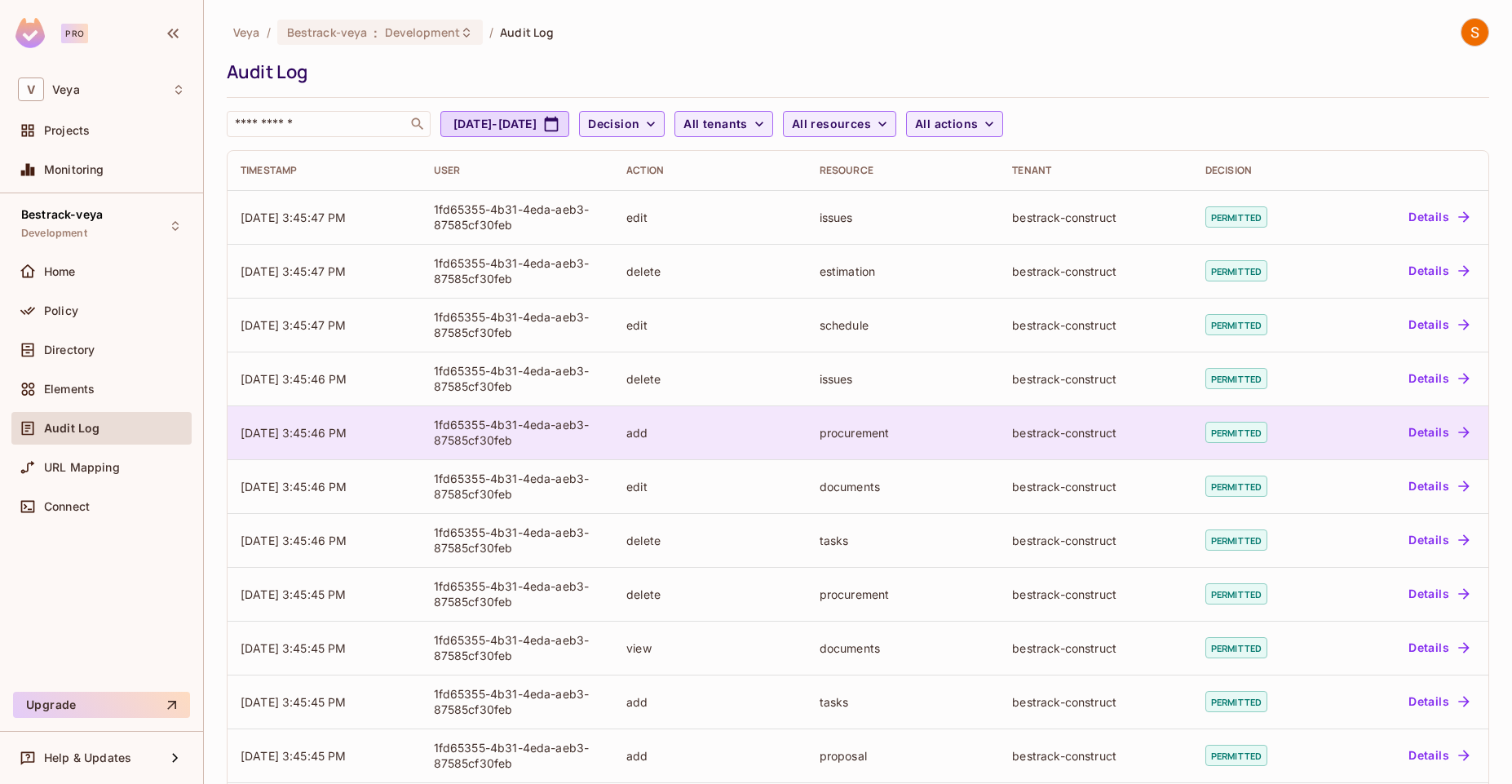
scroll to position [291, 0]
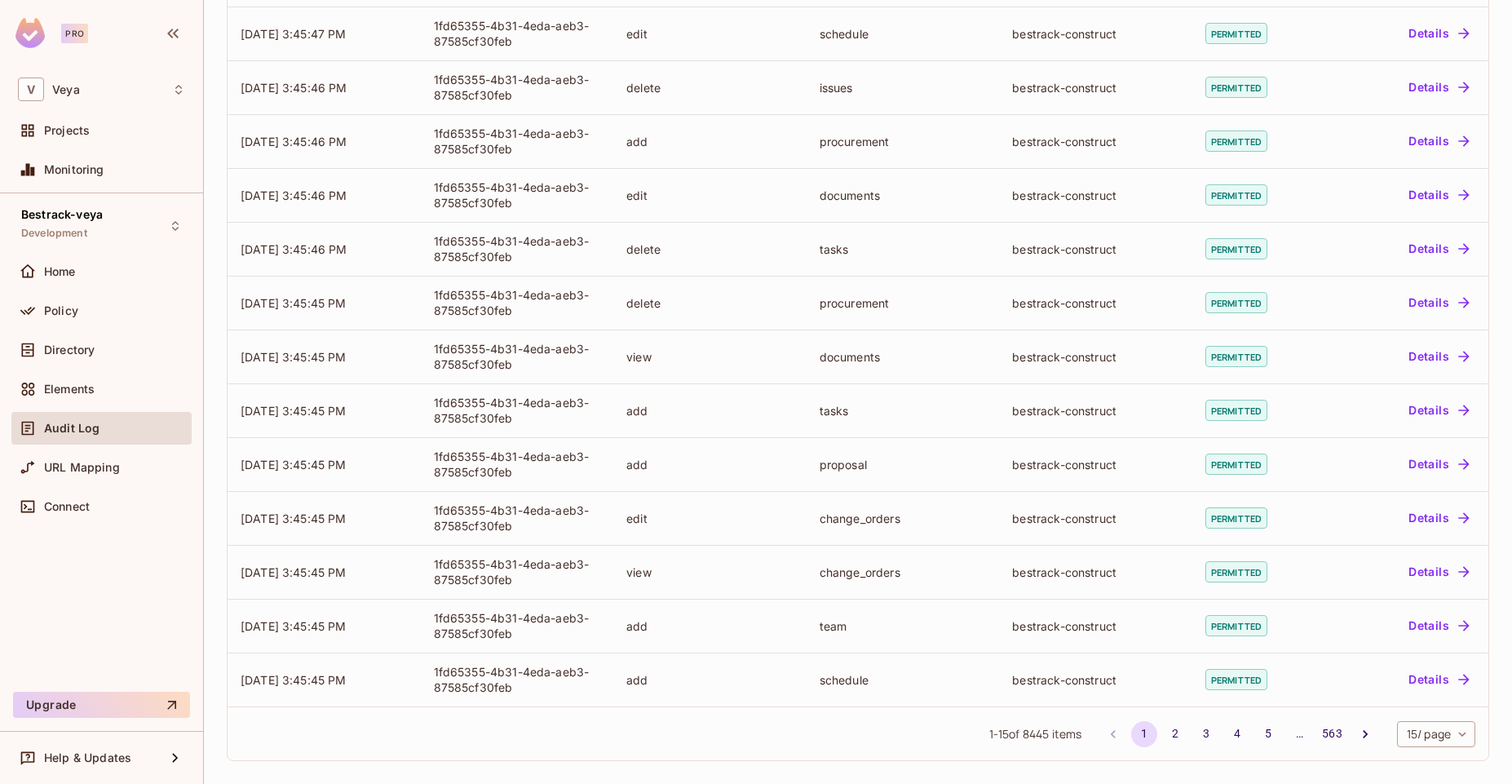
click at [1398, 728] on body "Pro V Veya Projects Monitoring Bestrack-veya Development Home Policy Directory …" at bounding box center [756, 392] width 1512 height 784
click at [1428, 753] on li "100 / page" at bounding box center [1423, 747] width 82 height 34
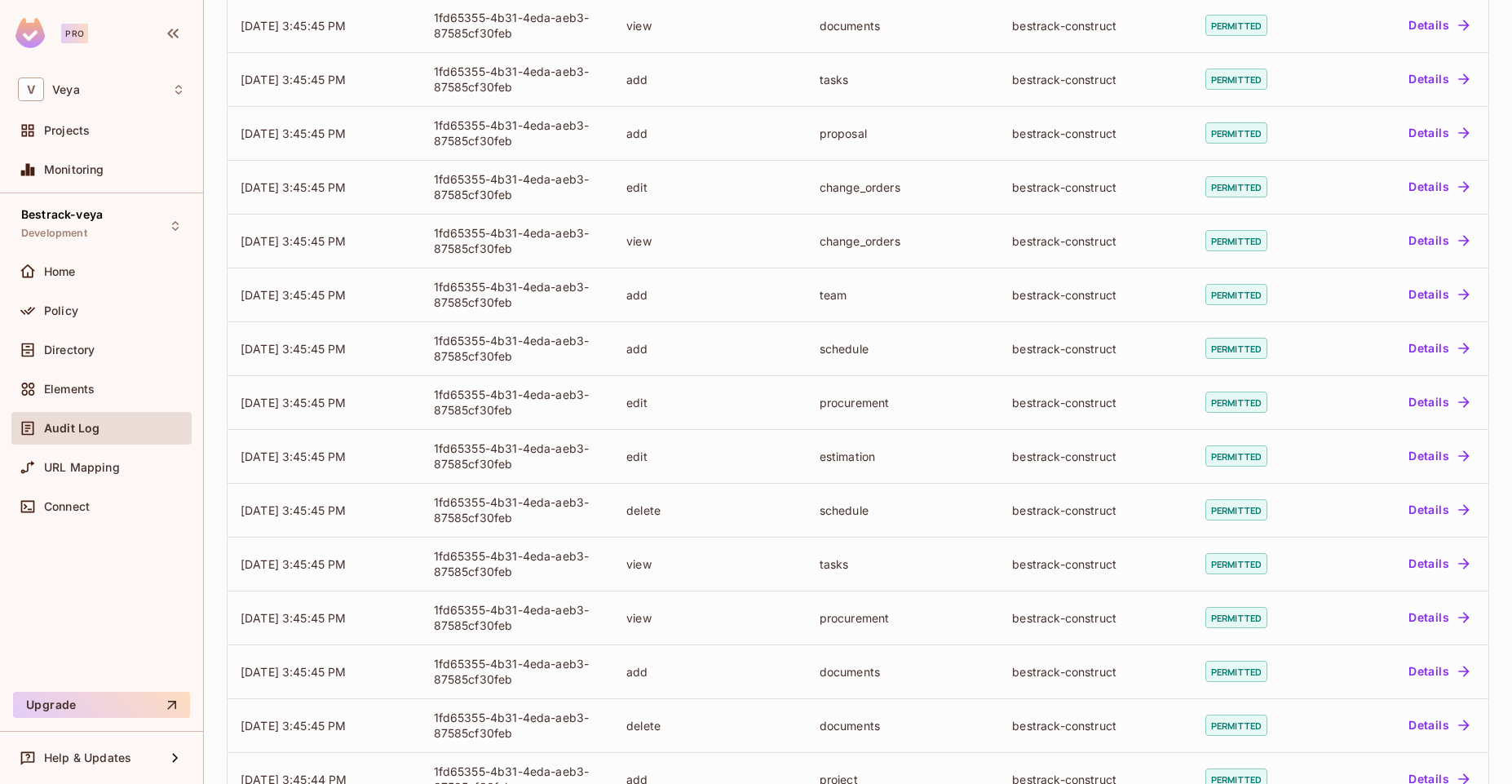
scroll to position [0, 0]
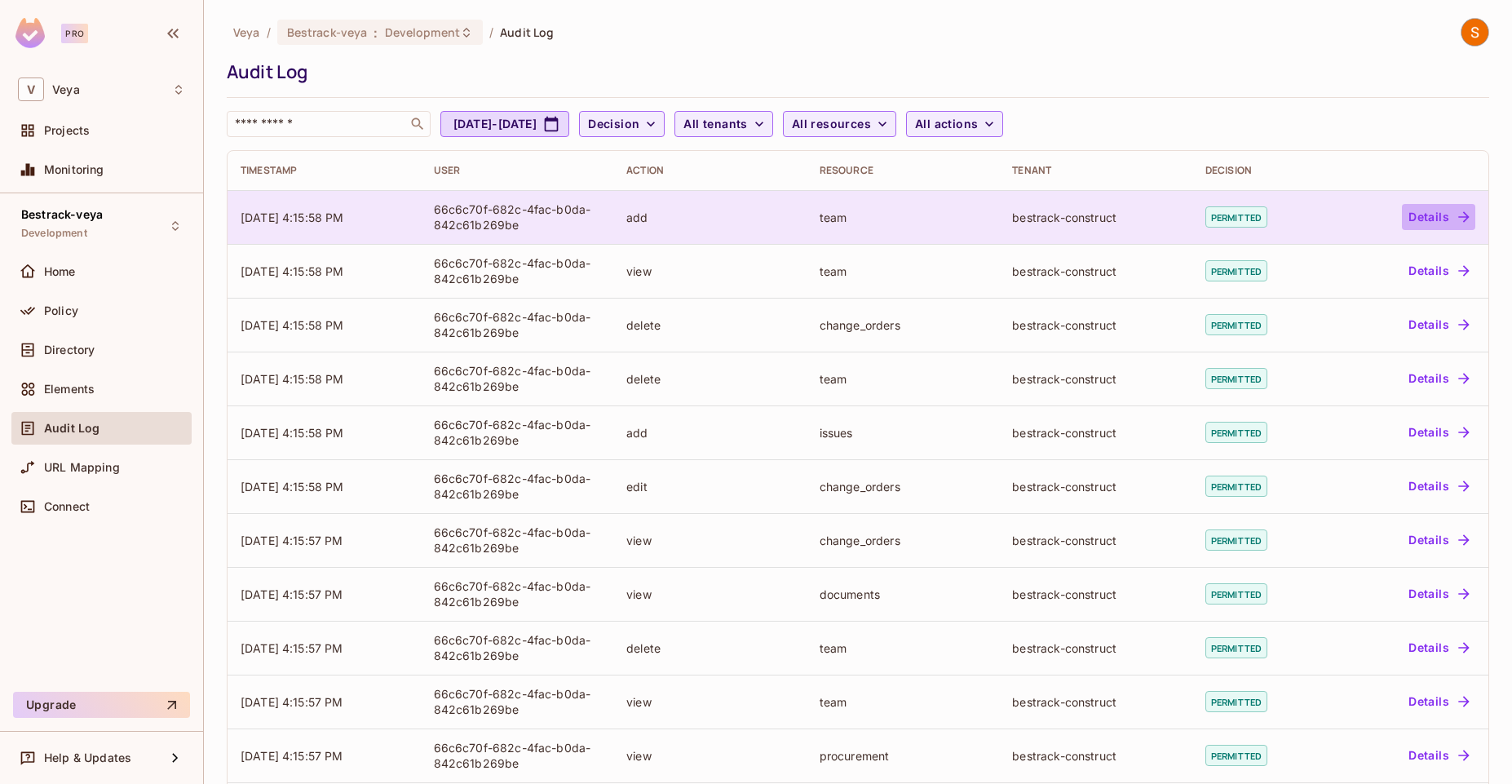
click at [1421, 213] on button "Details" at bounding box center [1438, 218] width 74 height 26
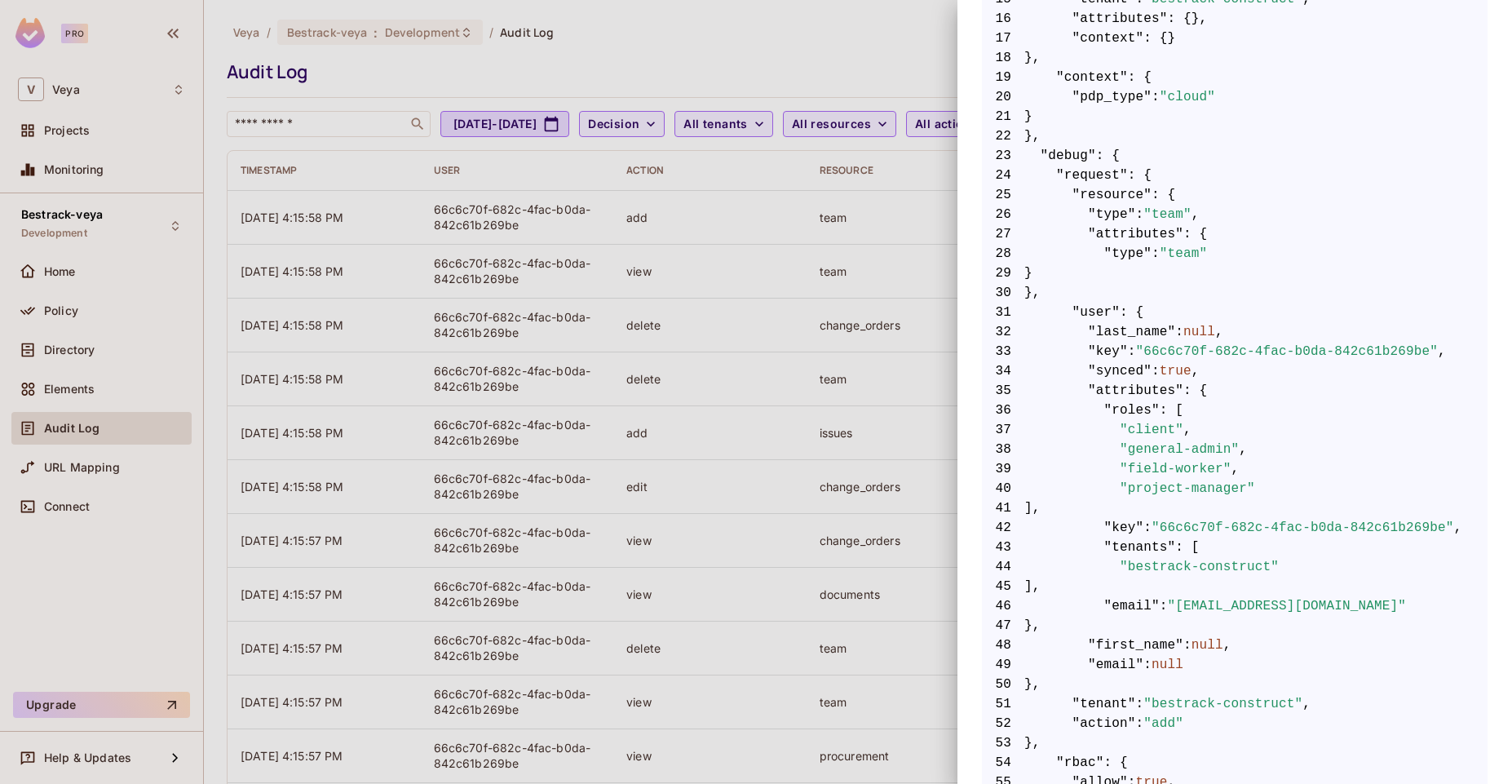
scroll to position [622, 0]
click at [725, 573] on div at bounding box center [756, 392] width 1512 height 784
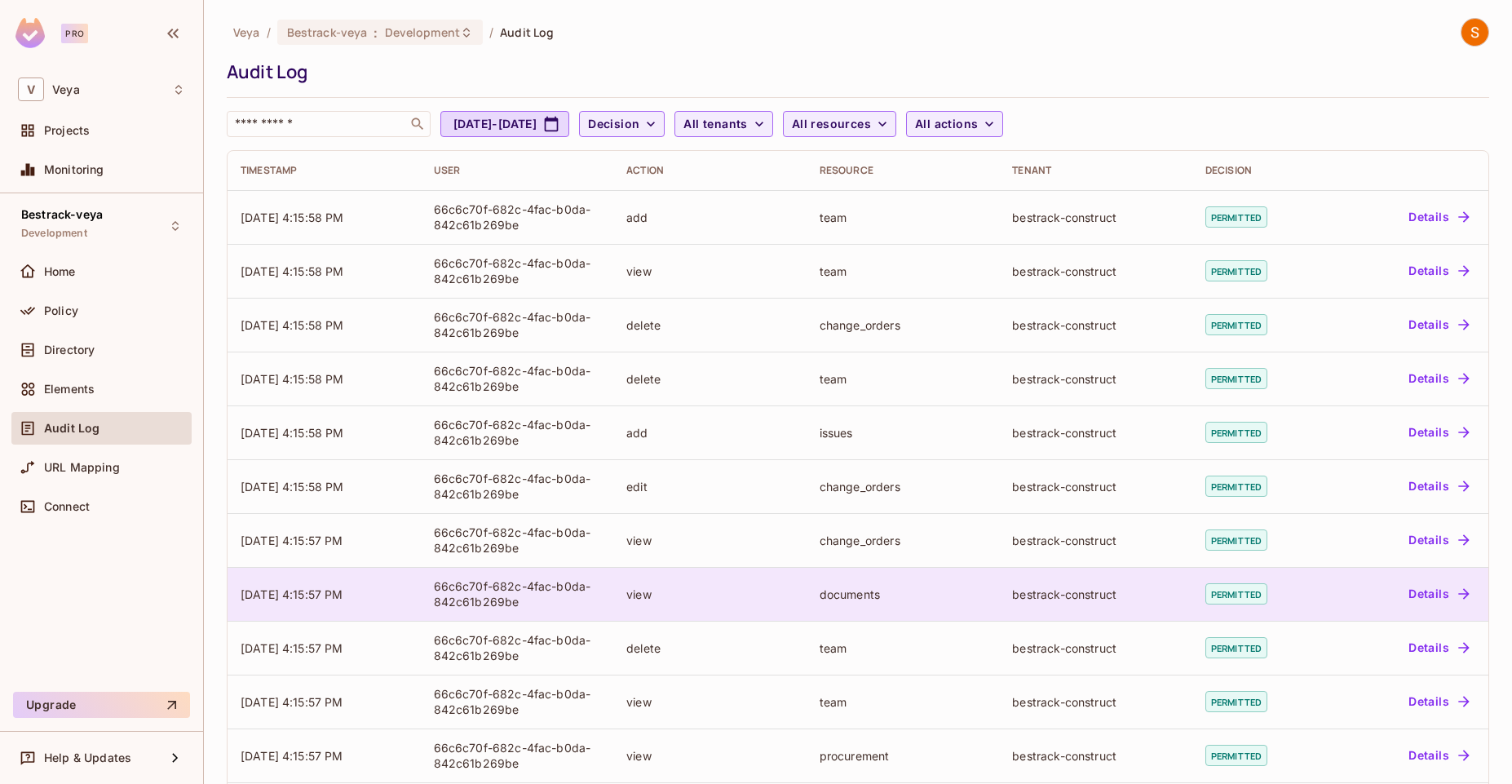
scroll to position [291, 0]
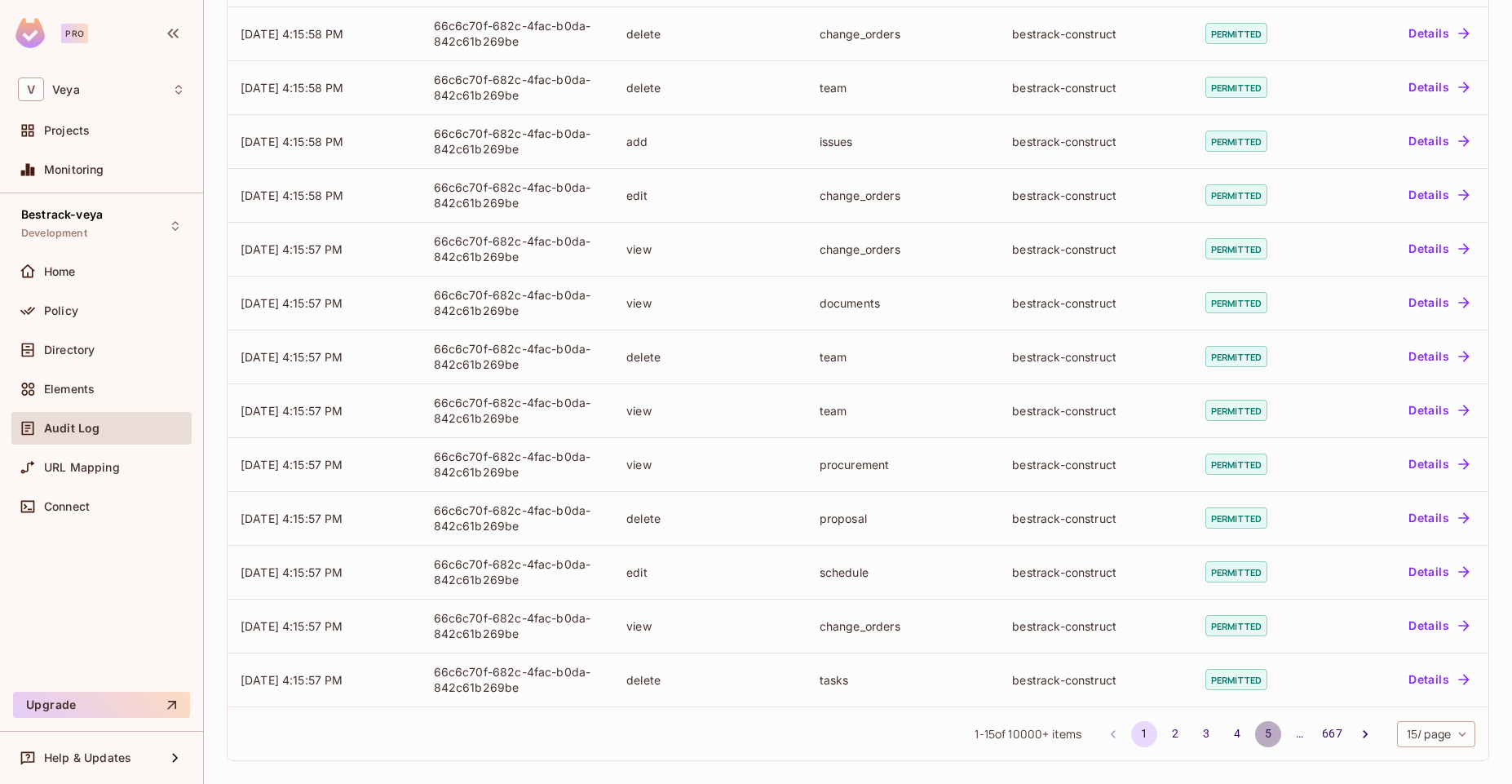
click at [1262, 734] on button "5" at bounding box center [1269, 734] width 26 height 26
click at [1256, 729] on button "6" at bounding box center [1269, 734] width 26 height 26
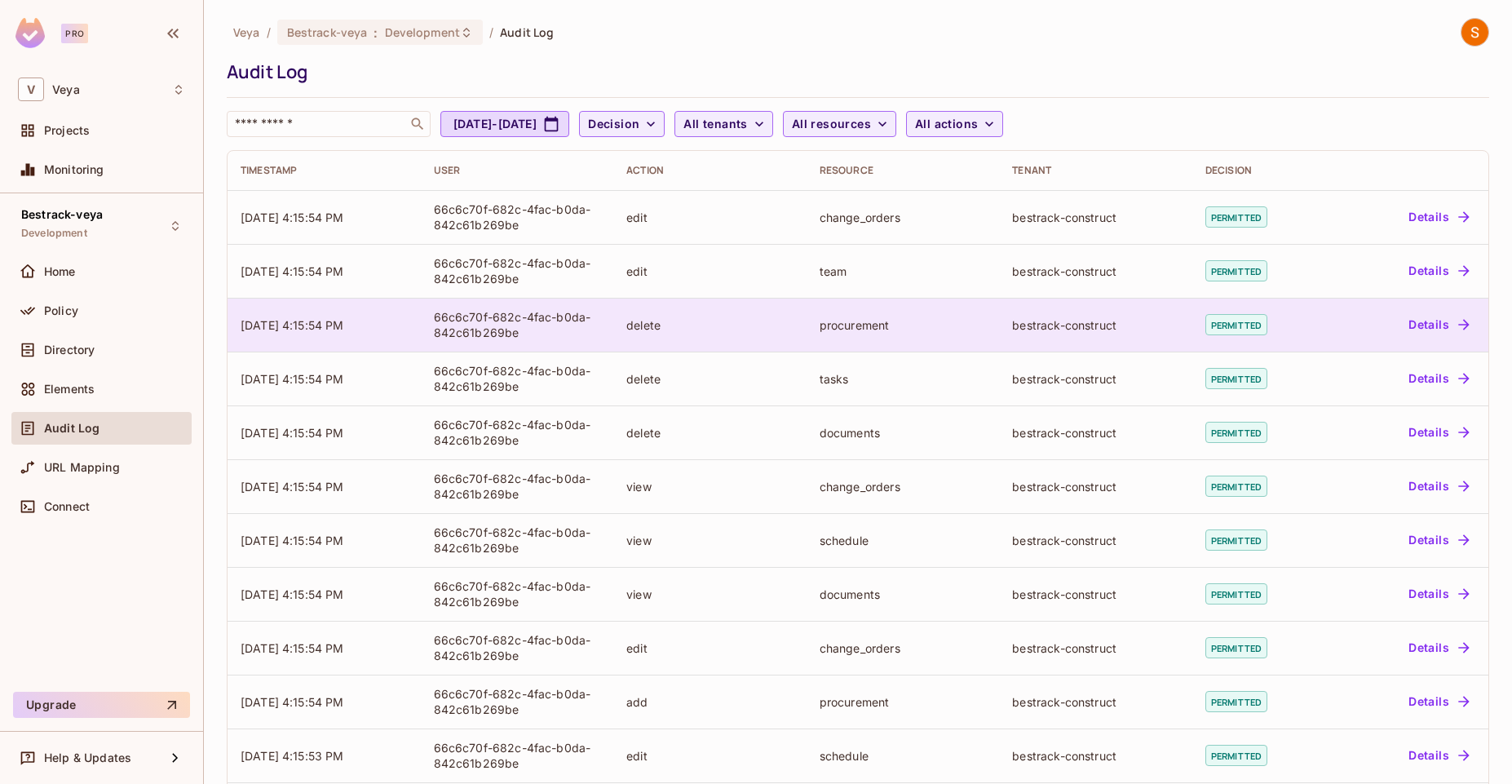
click at [1431, 330] on button "Details" at bounding box center [1438, 325] width 74 height 26
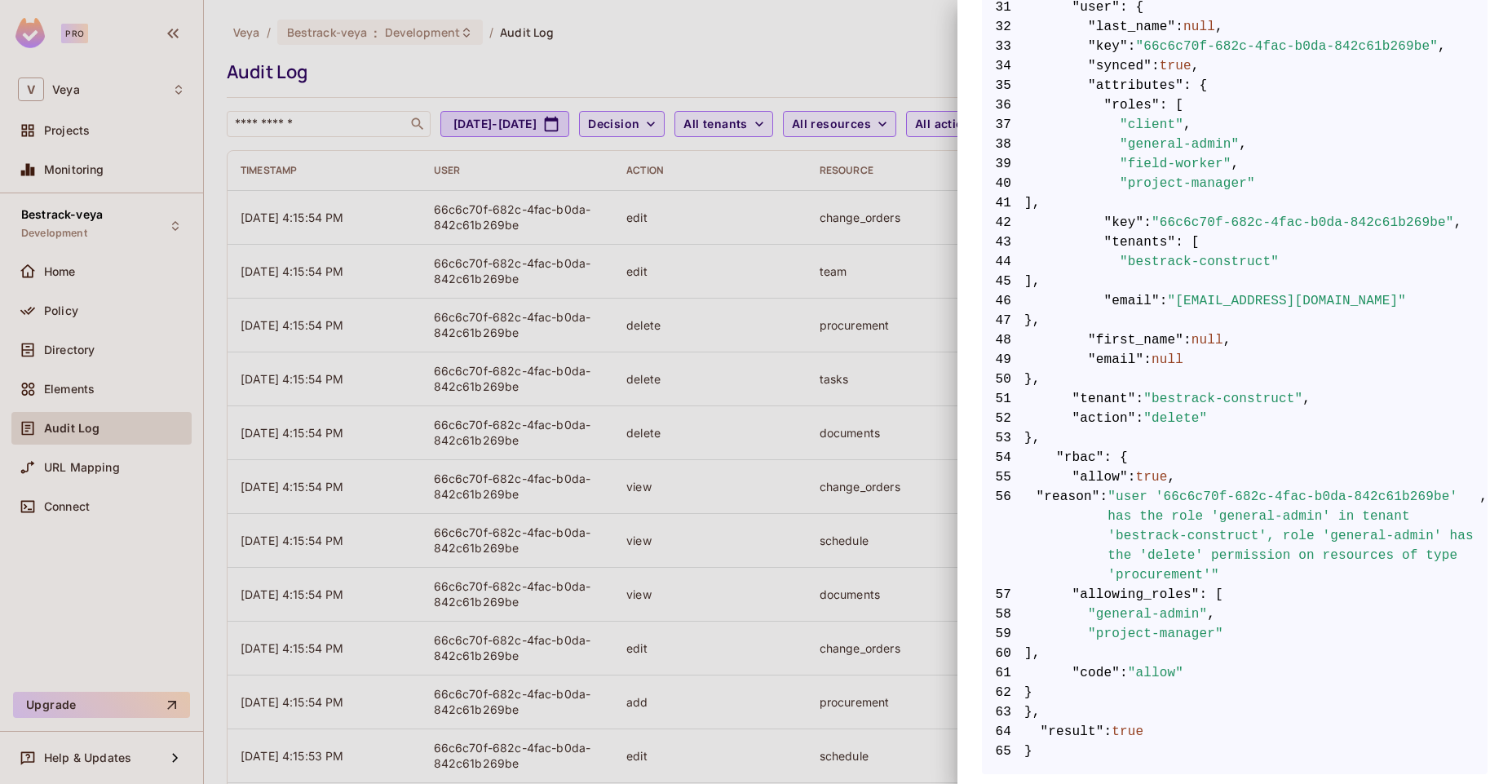
scroll to position [931, 0]
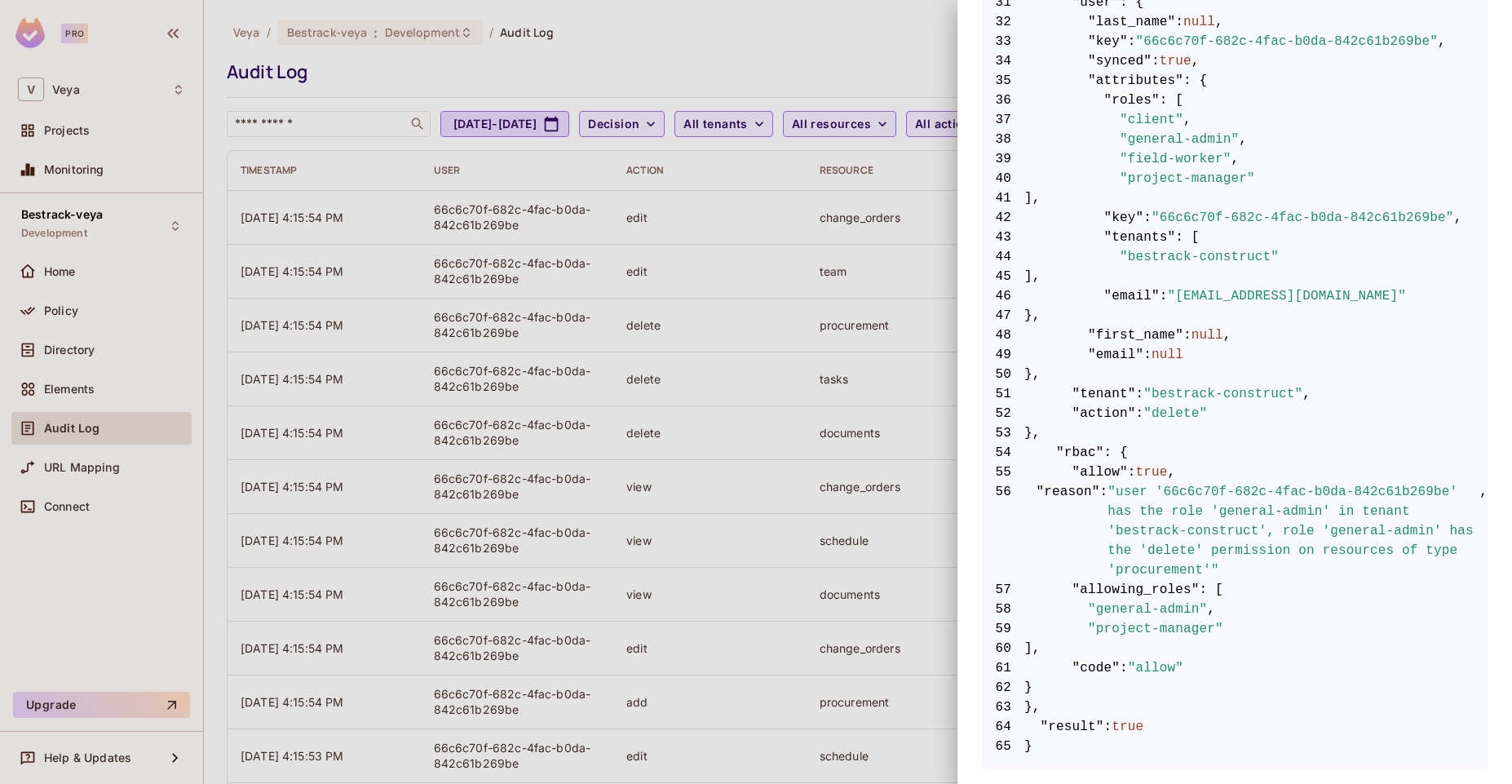
click at [1221, 630] on span ""project-manager"" at bounding box center [1156, 629] width 136 height 20
click at [1223, 610] on span "58 "general-admin" ," at bounding box center [1234, 610] width 505 height 20
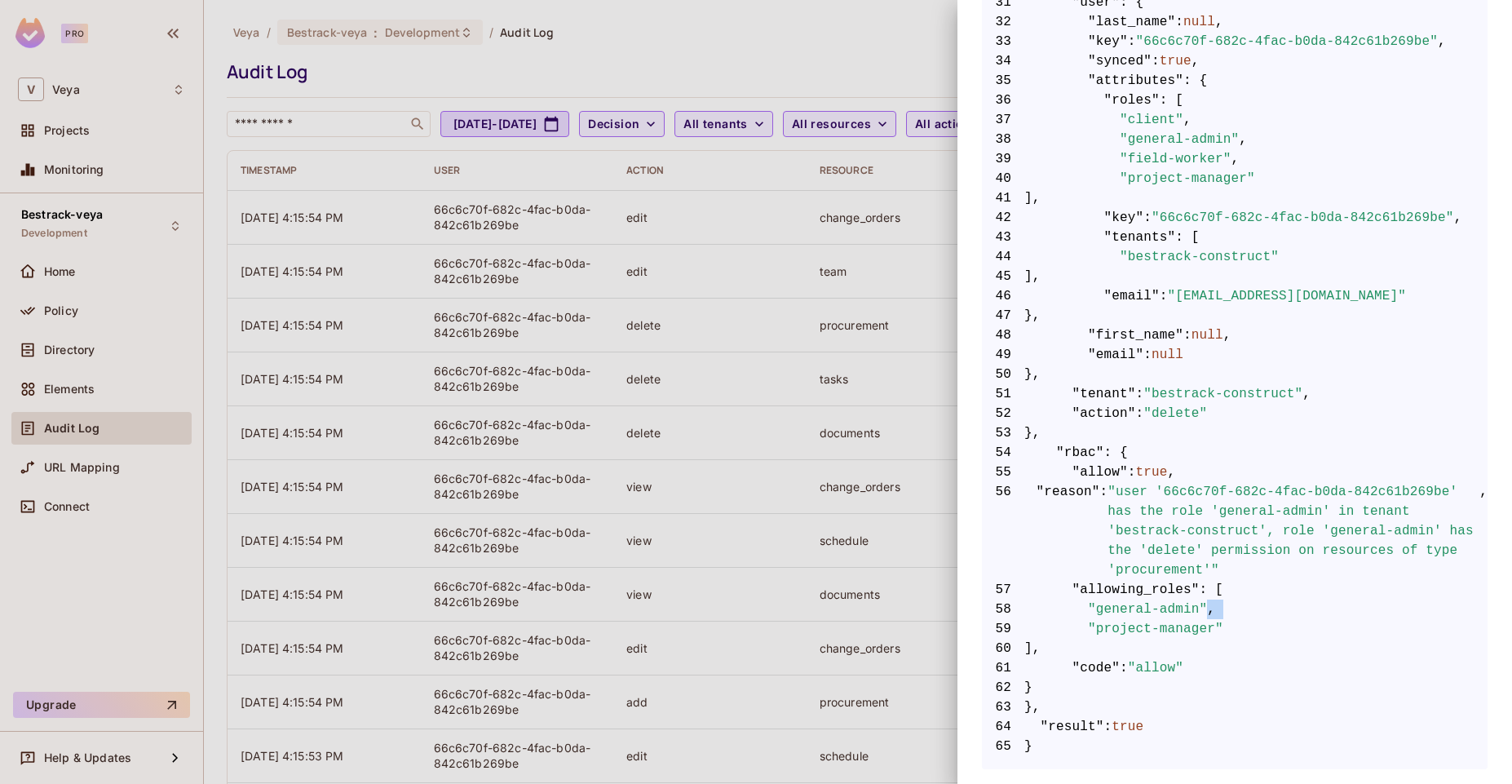
click at [1223, 610] on span "58 "general-admin" ," at bounding box center [1234, 610] width 505 height 20
click at [1230, 625] on span "59 "project-manager"" at bounding box center [1234, 629] width 505 height 20
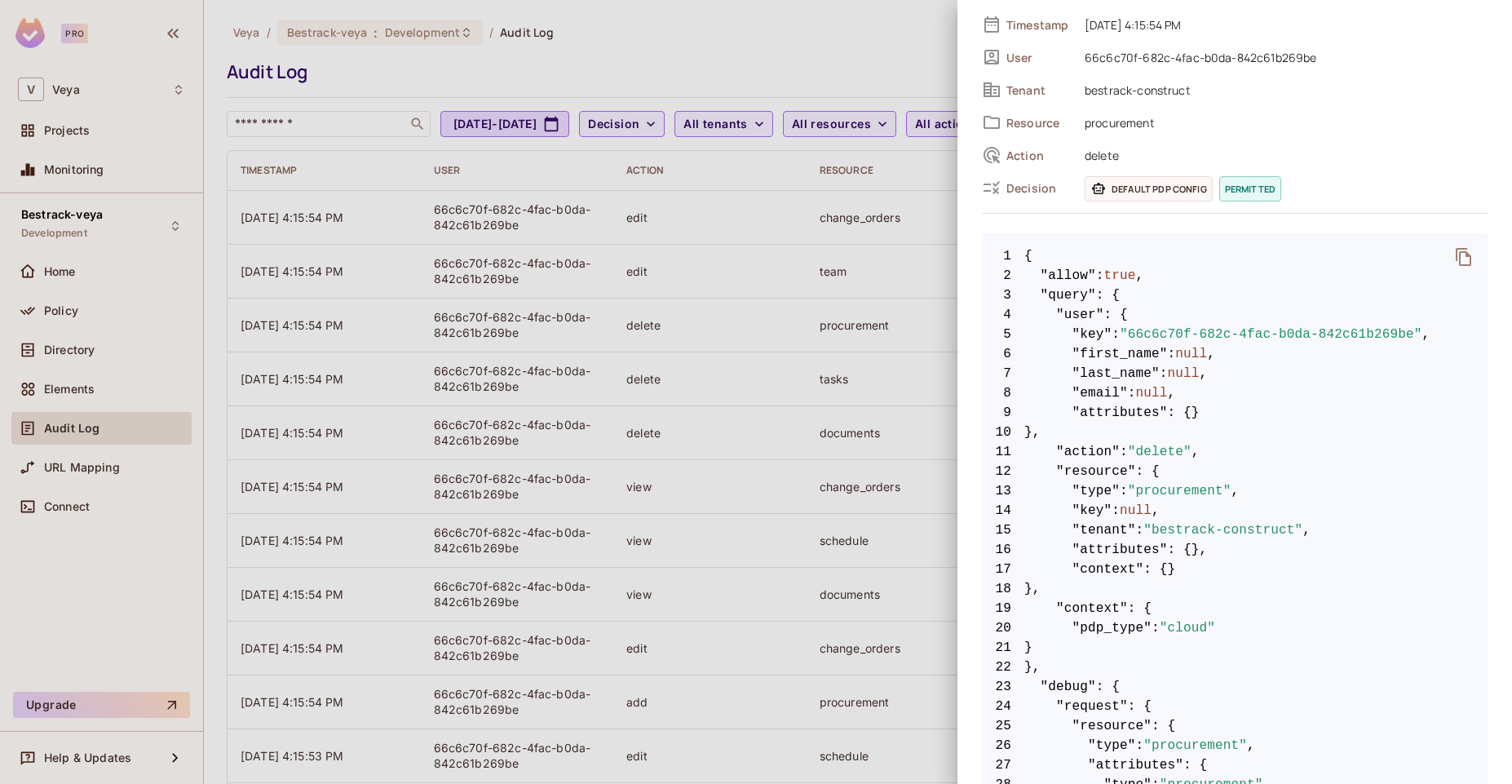
scroll to position [0, 0]
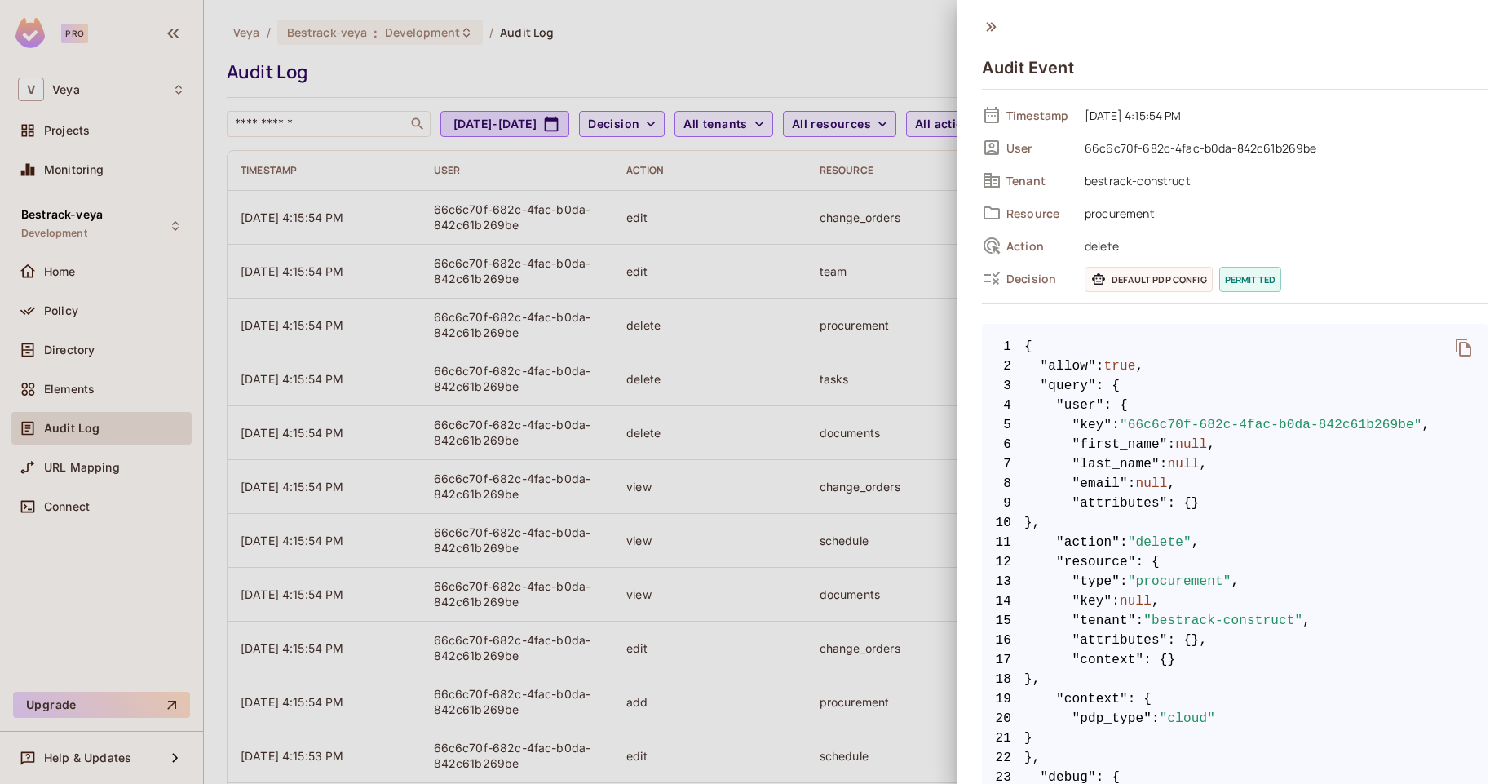
click at [997, 28] on icon at bounding box center [991, 27] width 18 height 18
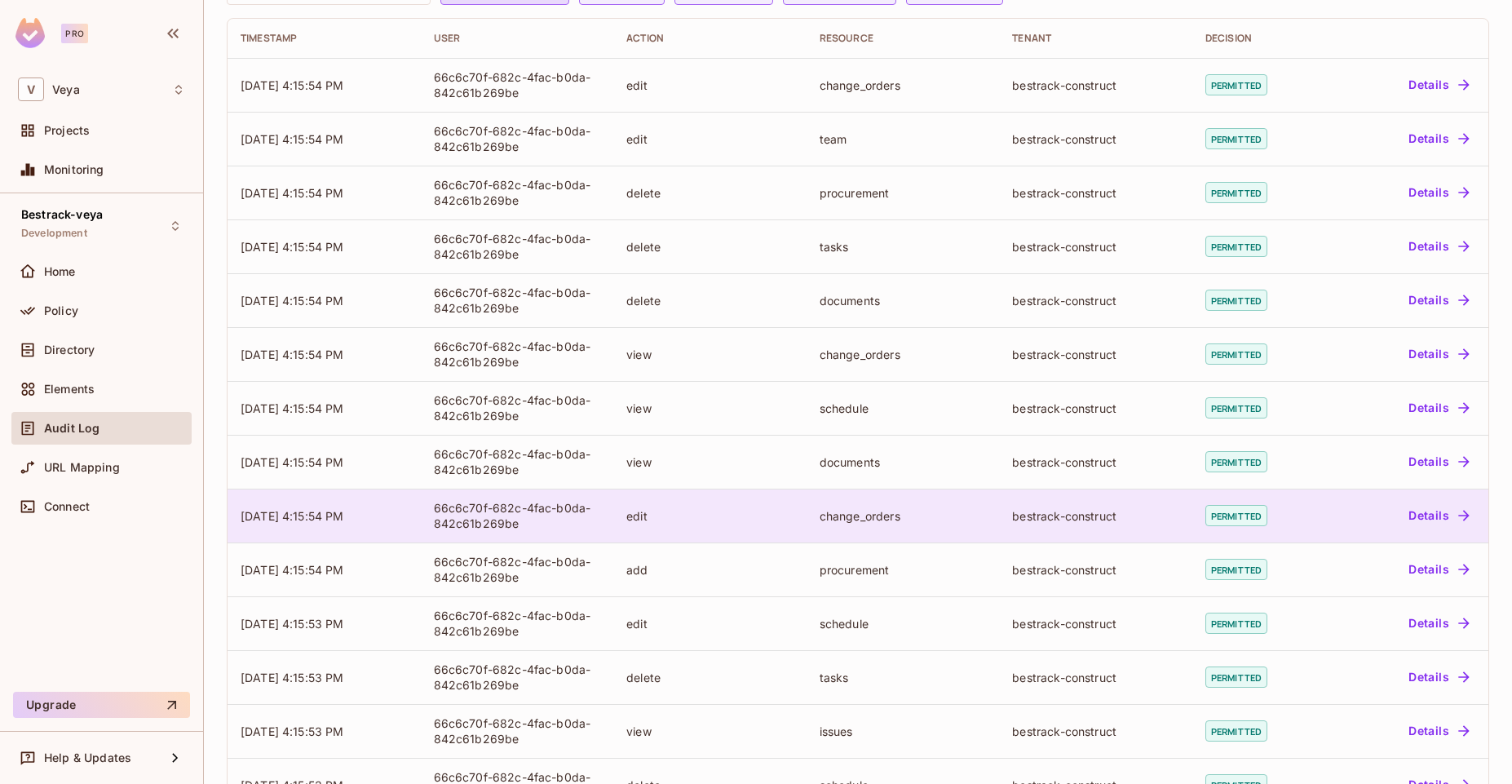
scroll to position [133, 0]
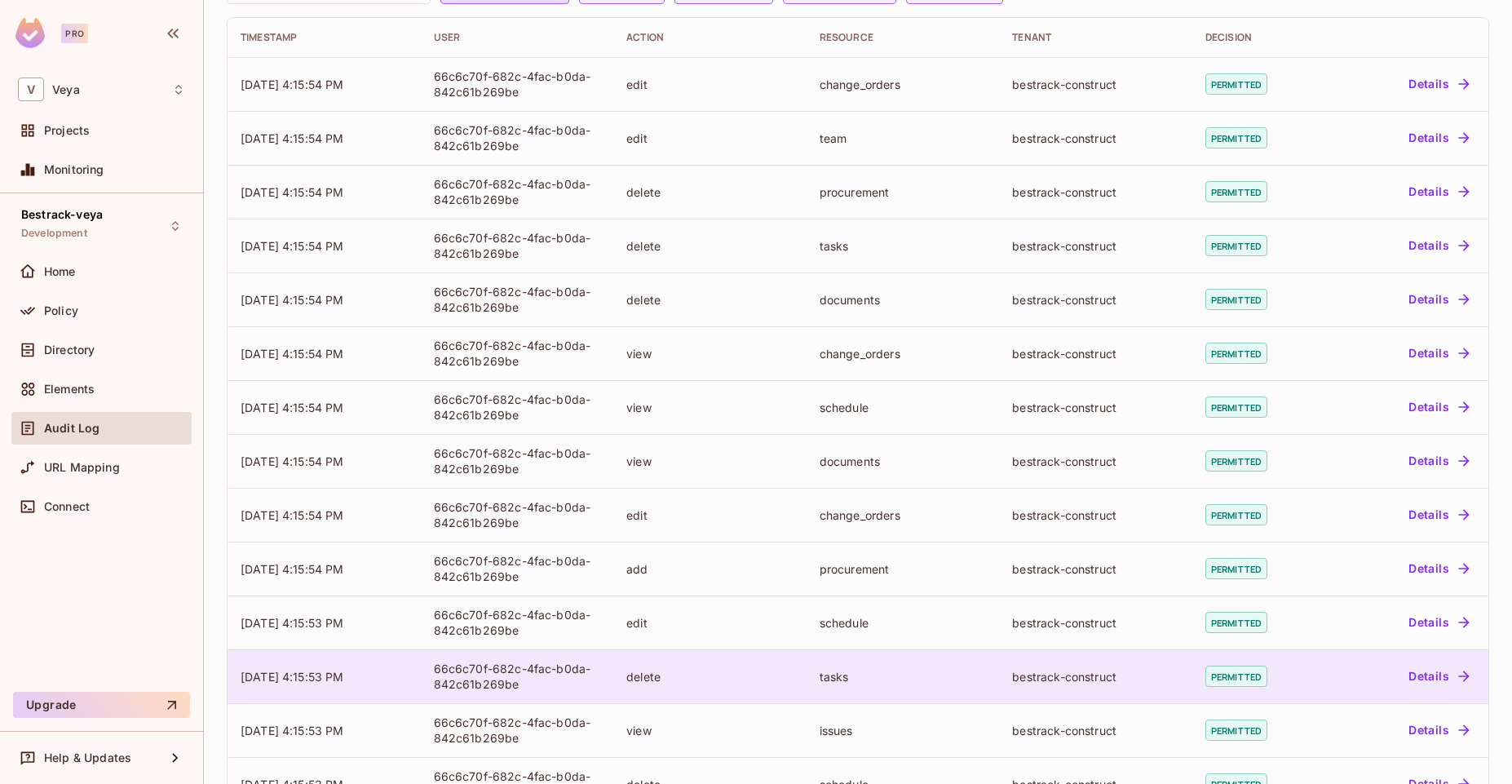
click at [1420, 664] on button "Details" at bounding box center [1438, 676] width 74 height 26
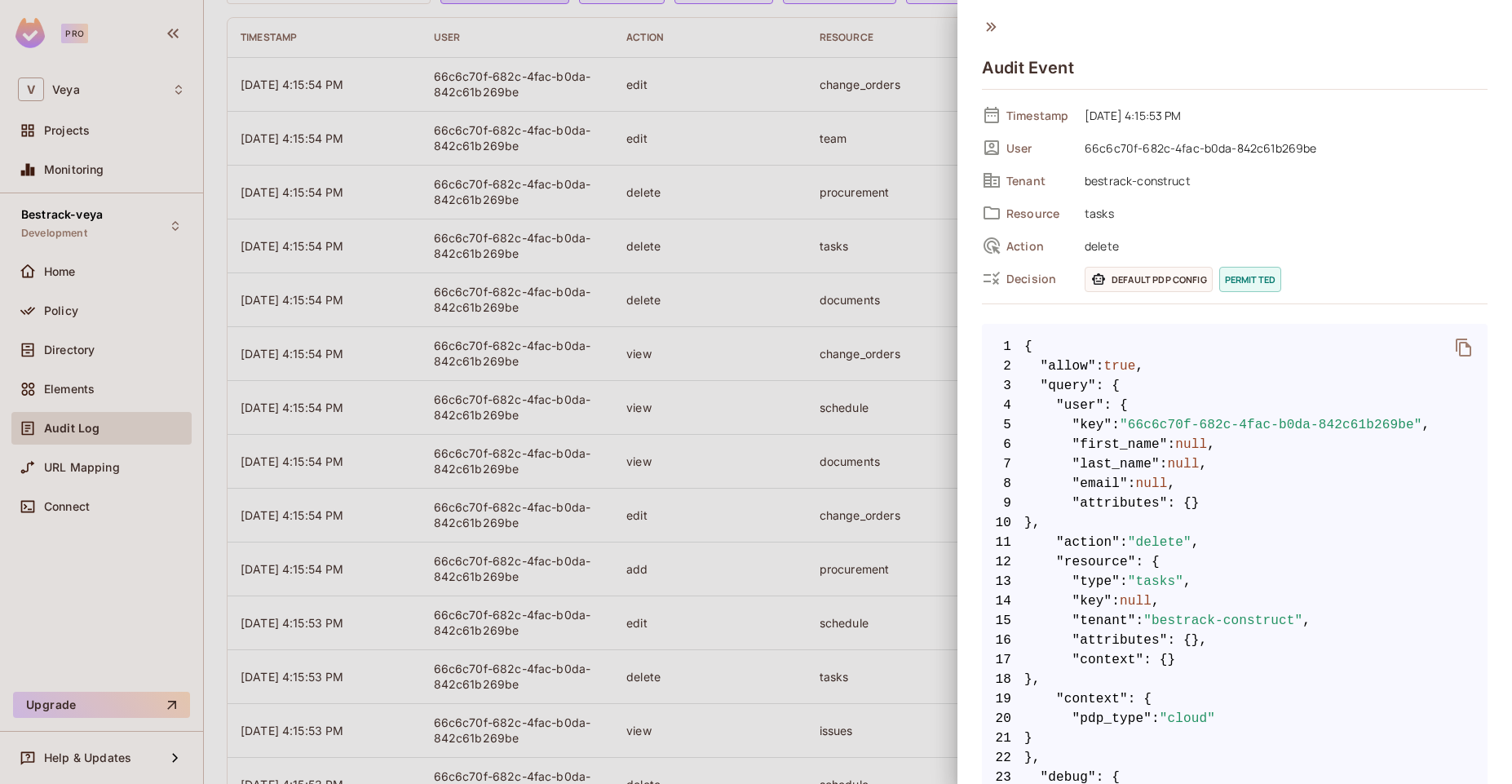
scroll to position [931, 0]
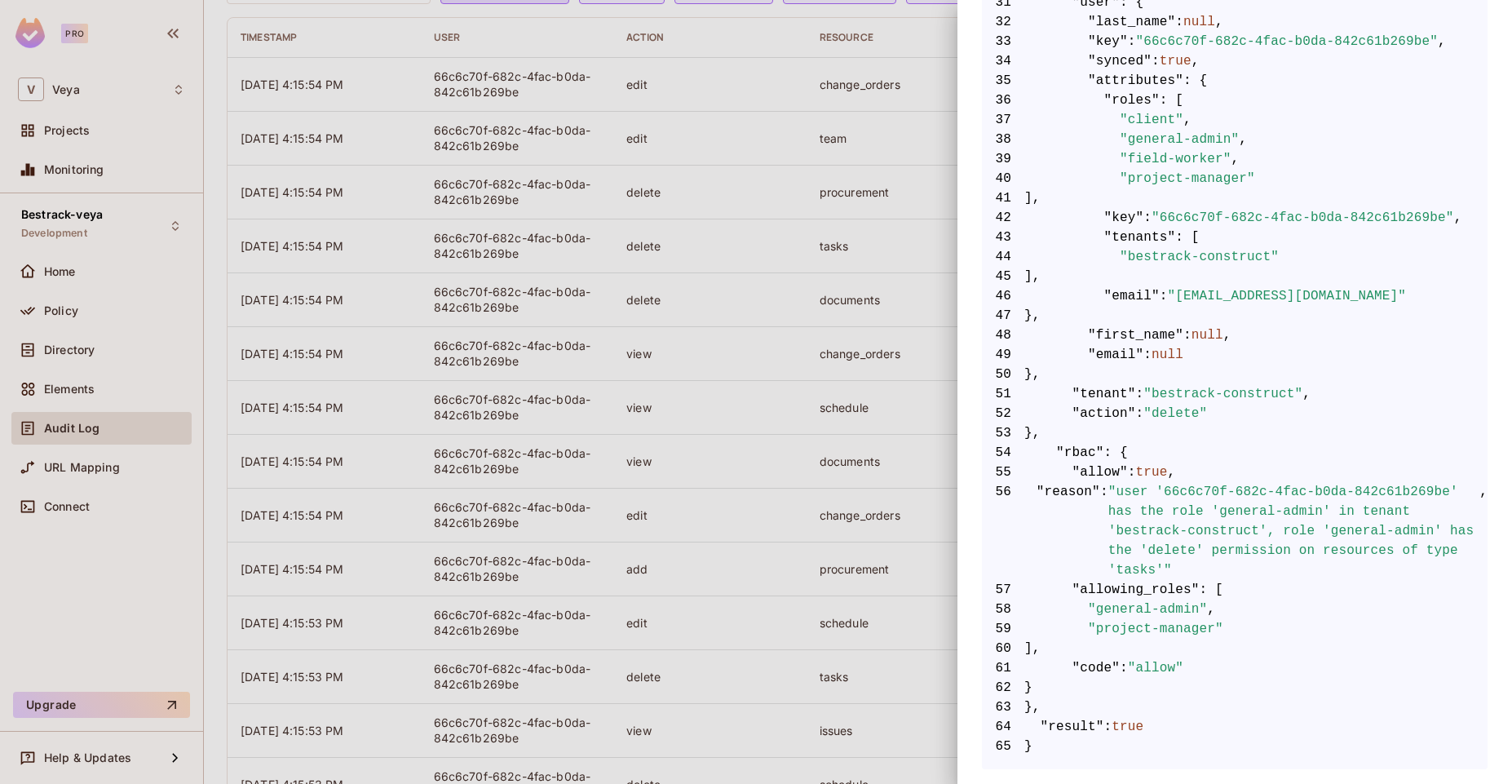
click at [1213, 630] on span ""project-manager"" at bounding box center [1156, 629] width 136 height 20
click at [1208, 614] on span "," at bounding box center [1212, 610] width 8 height 20
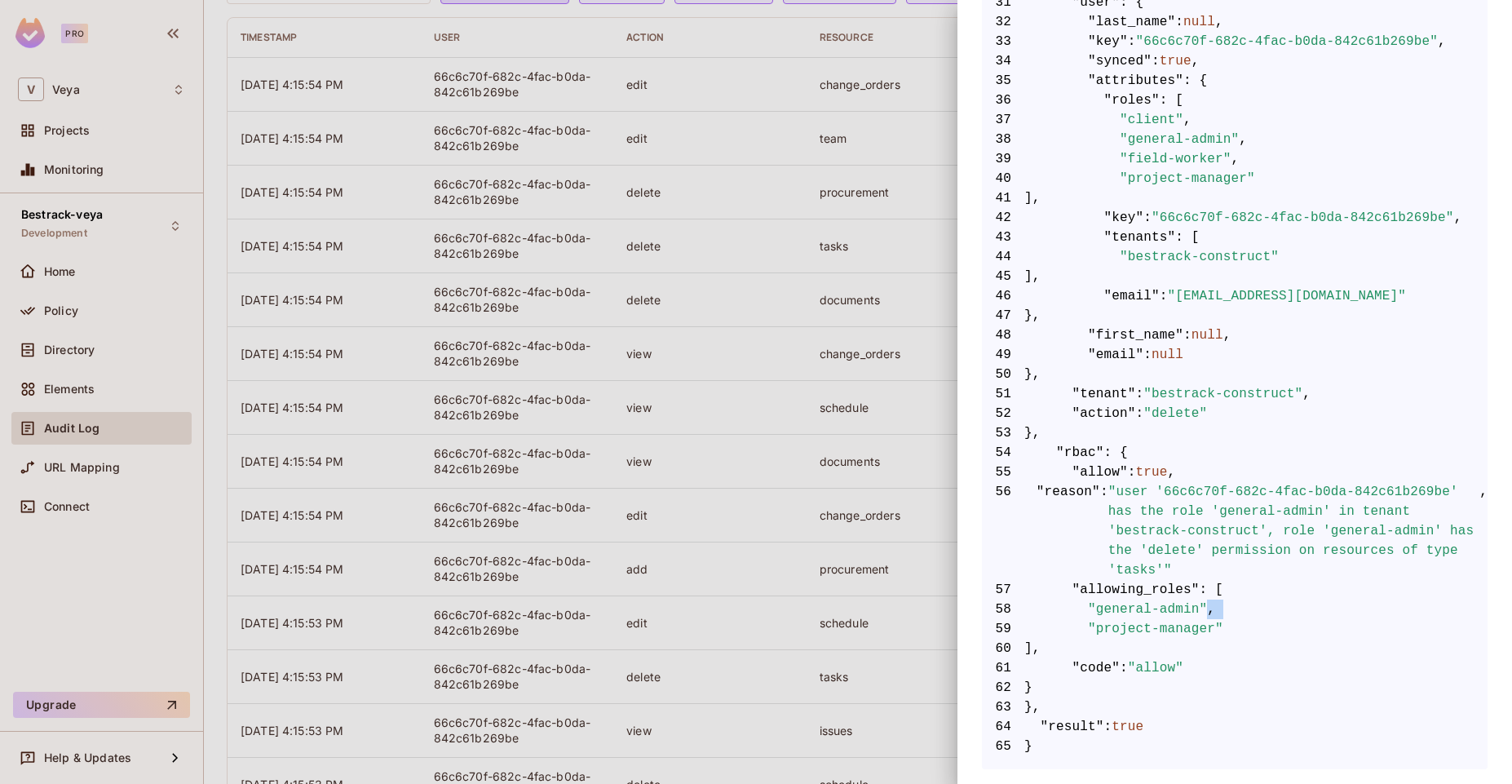
click at [1208, 614] on span "," at bounding box center [1212, 610] width 8 height 20
click at [1235, 633] on span "59 "project-manager"" at bounding box center [1234, 629] width 505 height 20
click at [757, 450] on div at bounding box center [756, 392] width 1512 height 784
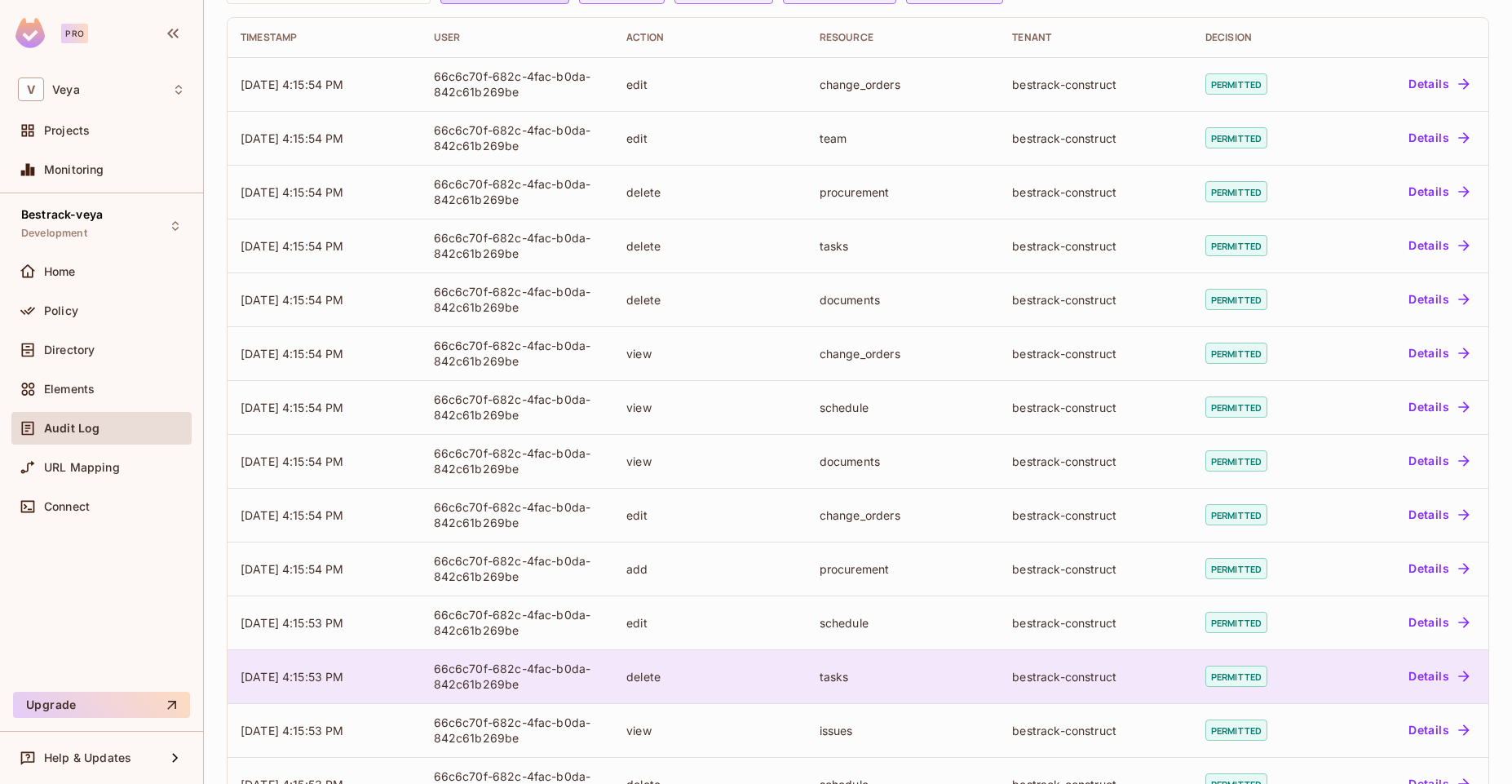
click at [1402, 663] on button "Details" at bounding box center [1438, 676] width 74 height 26
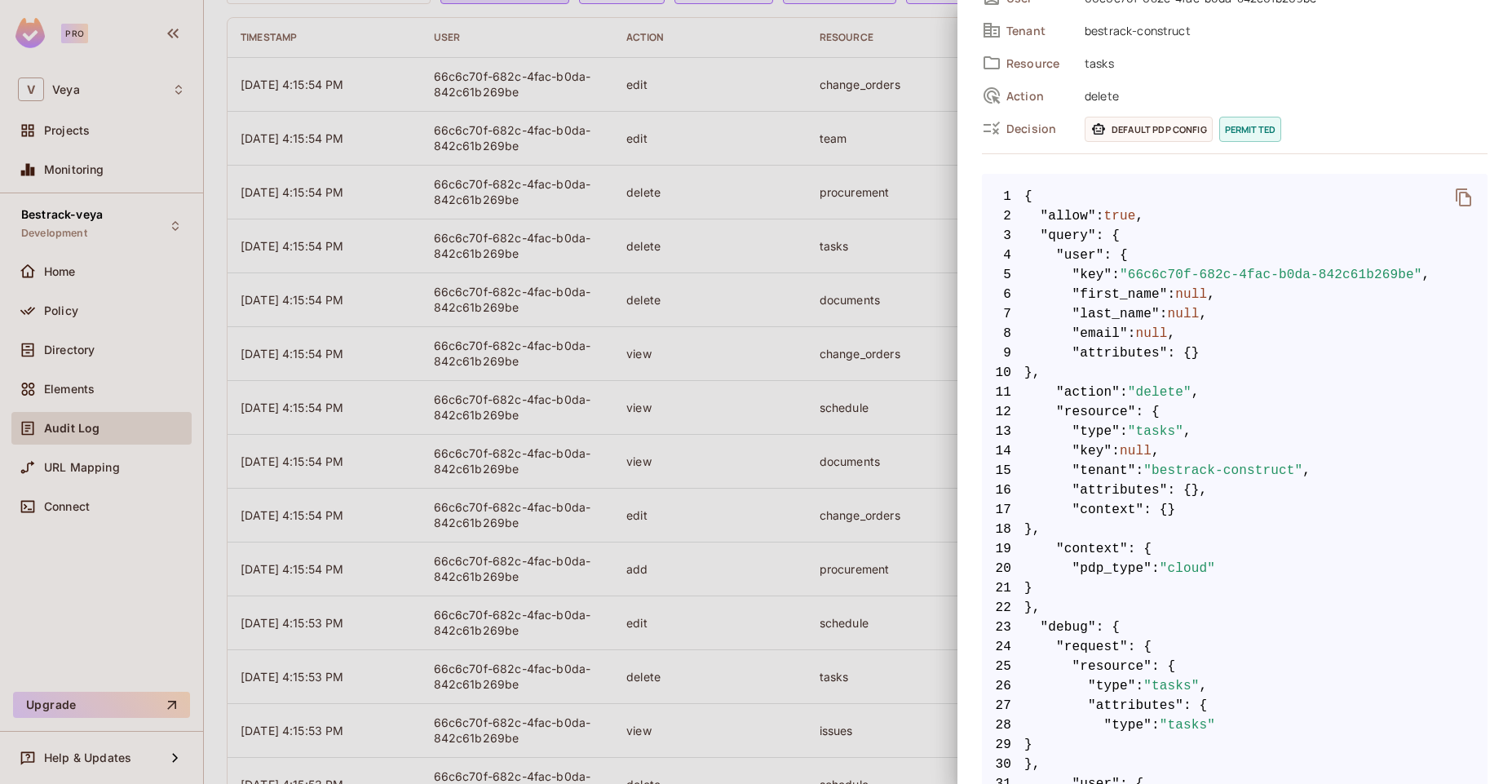
scroll to position [136, 0]
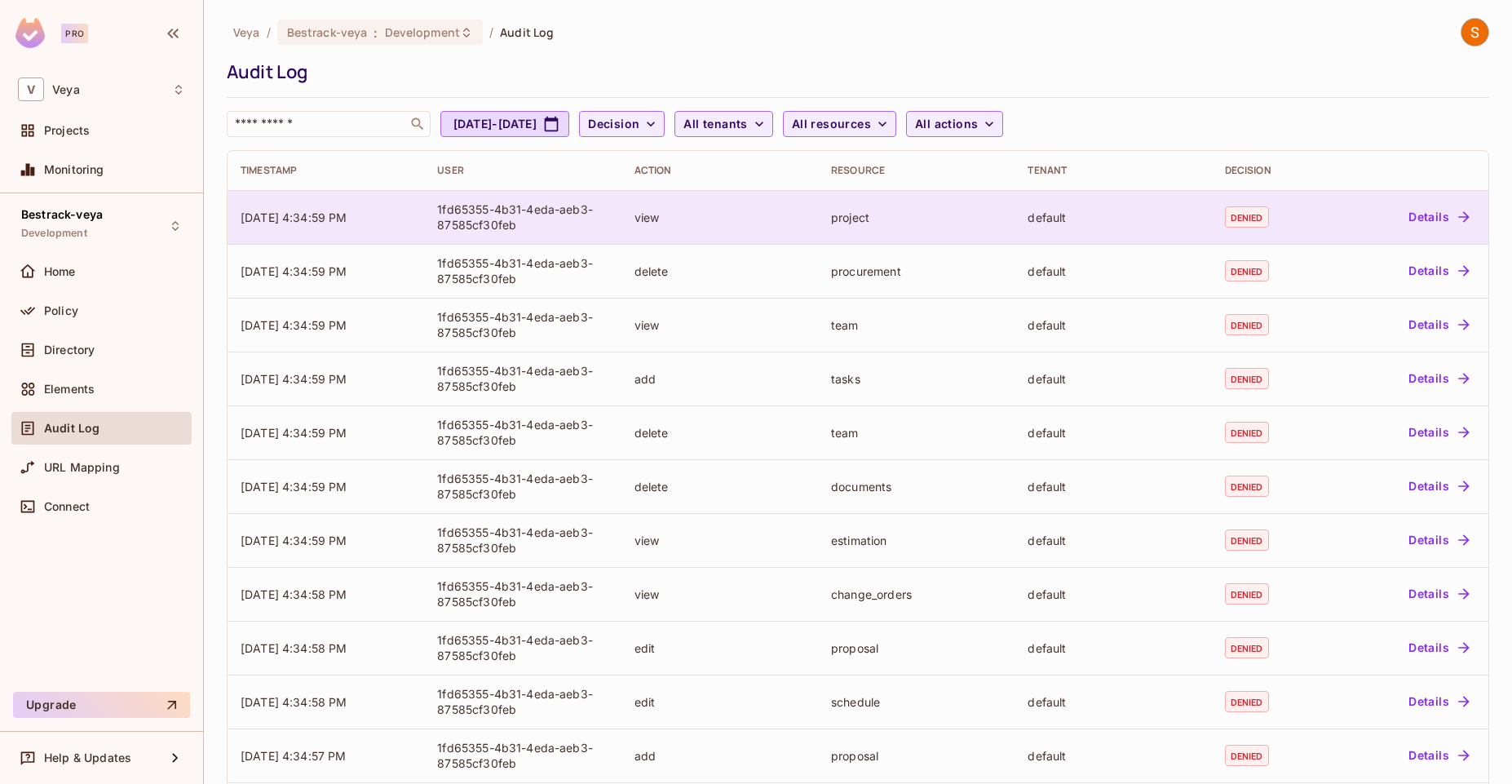
click at [1414, 211] on button "Details" at bounding box center [1438, 218] width 74 height 26
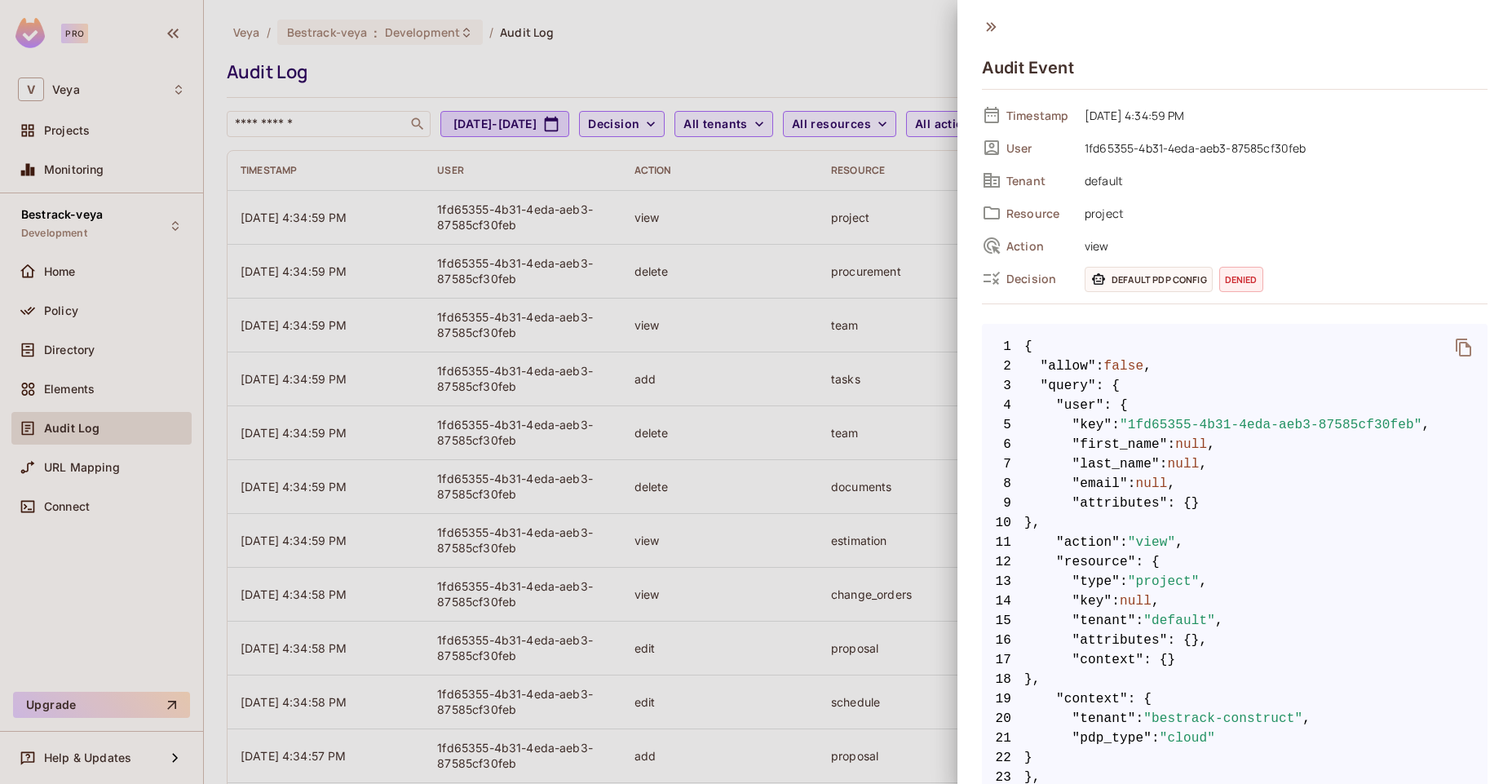
click at [1455, 342] on icon "delete" at bounding box center [1464, 347] width 20 height 20
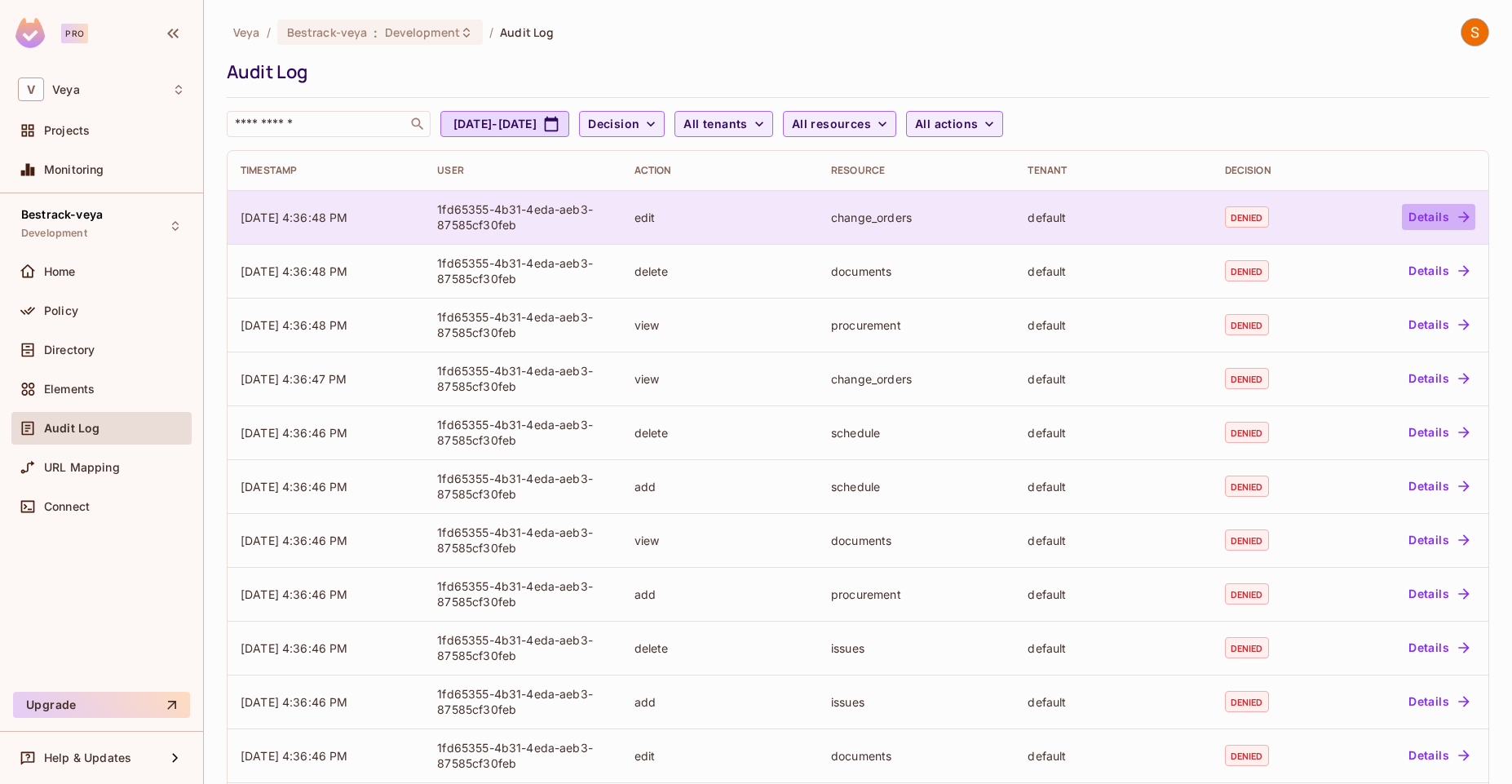
click at [1402, 218] on button "Details" at bounding box center [1438, 218] width 74 height 26
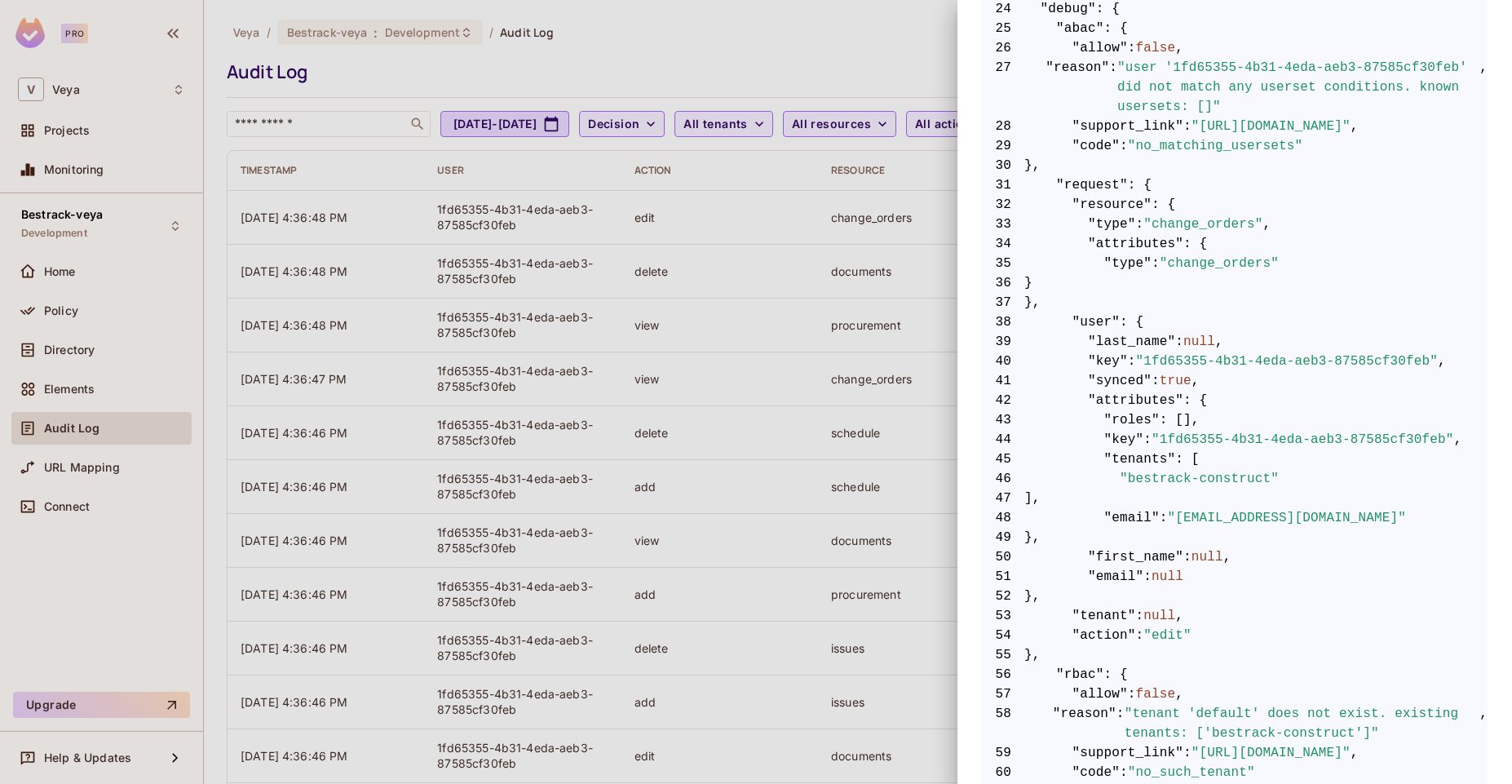
scroll to position [905, 0]
